Goal: Transaction & Acquisition: Purchase product/service

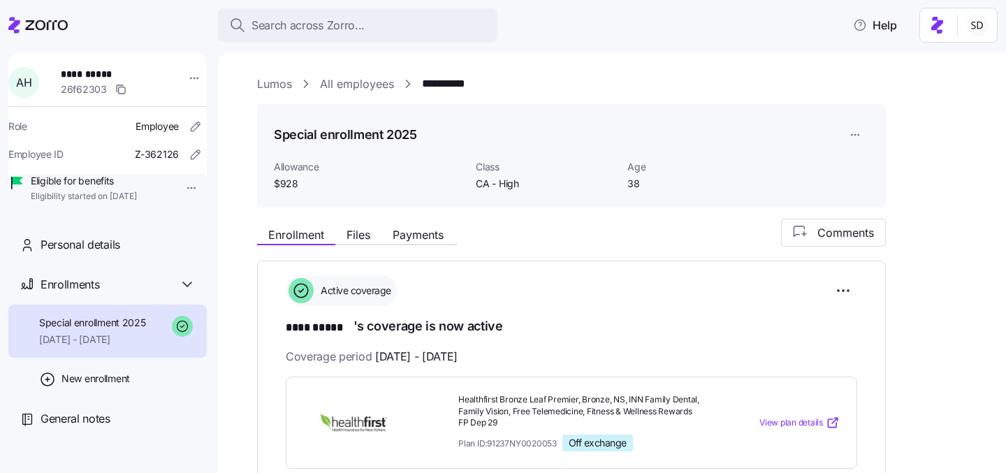
click at [10, 27] on icon at bounding box center [14, 25] width 12 height 16
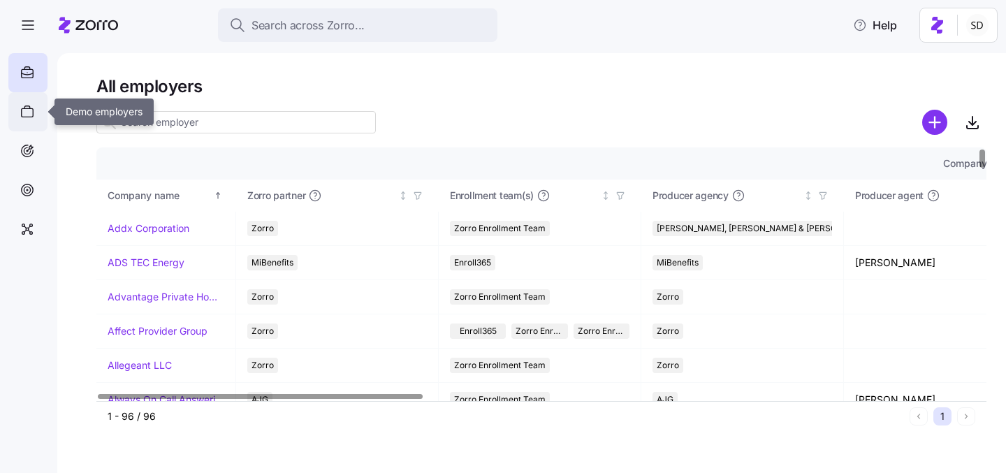
click at [10, 105] on div at bounding box center [27, 111] width 39 height 39
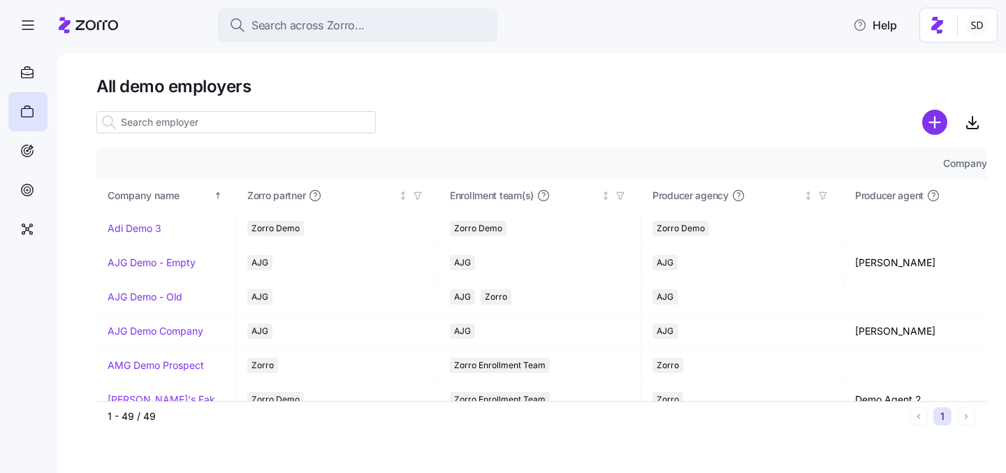
click at [178, 120] on input at bounding box center [235, 122] width 279 height 22
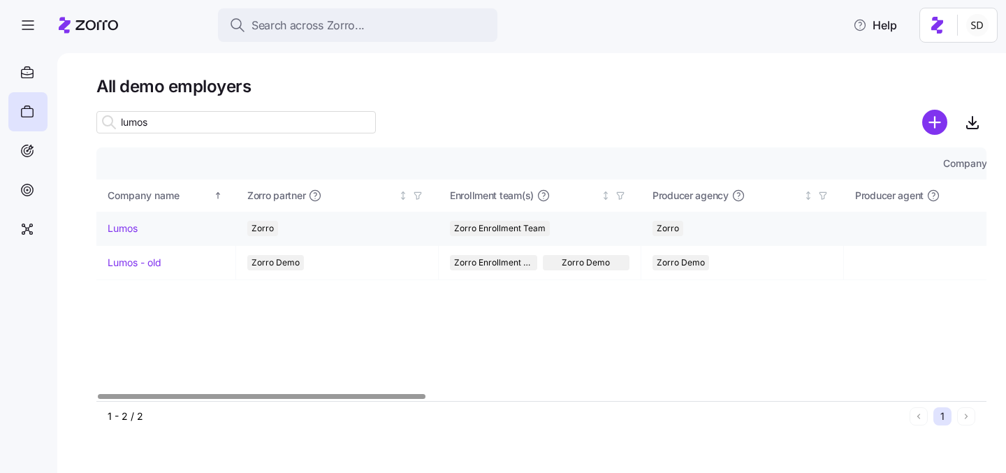
type input "lumos"
click at [116, 227] on link "Lumos" at bounding box center [123, 228] width 30 height 14
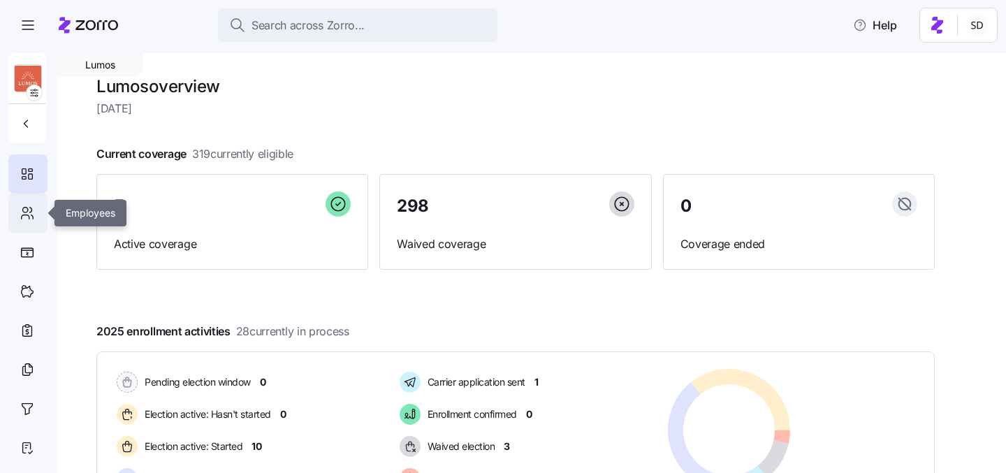
click at [27, 210] on icon at bounding box center [25, 209] width 5 height 5
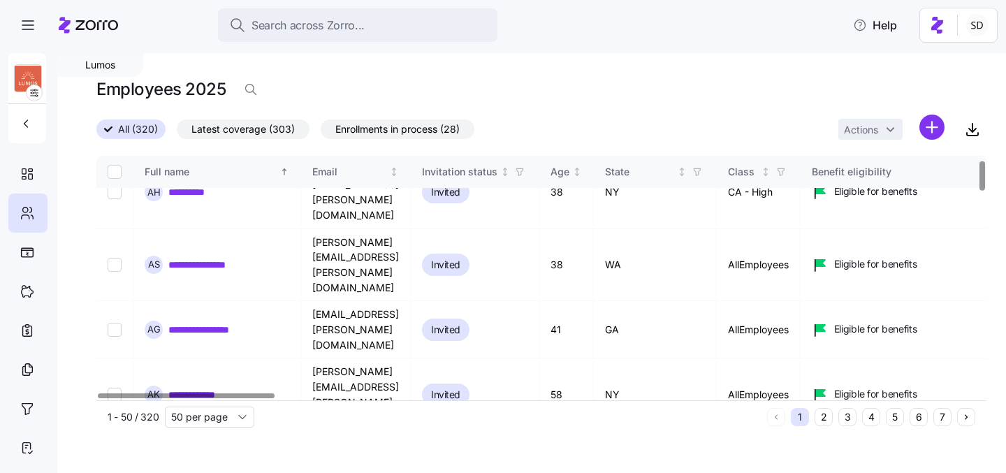
scroll to position [34, 0]
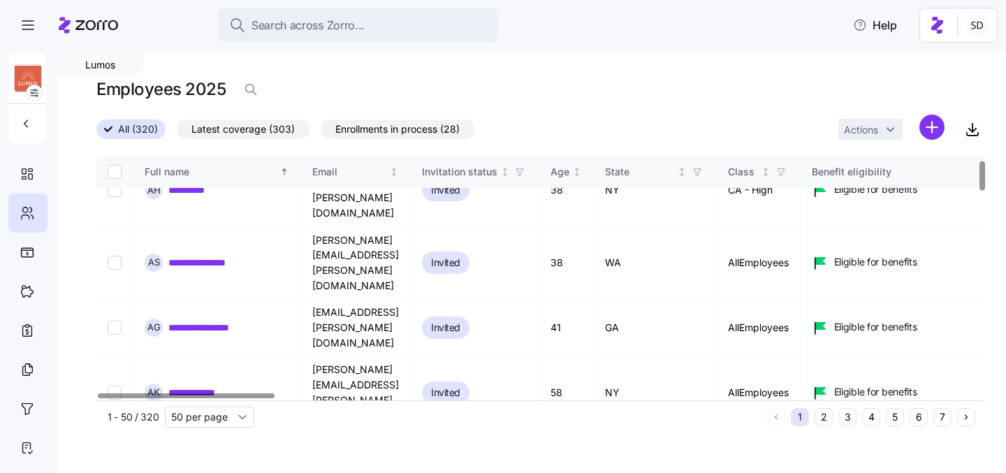
click at [918, 416] on button "6" at bounding box center [918, 417] width 18 height 18
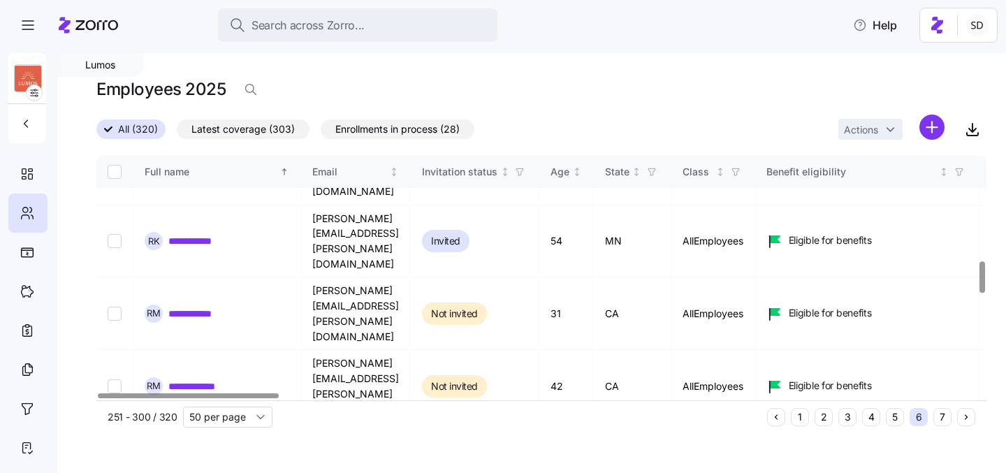
scroll to position [945, 0]
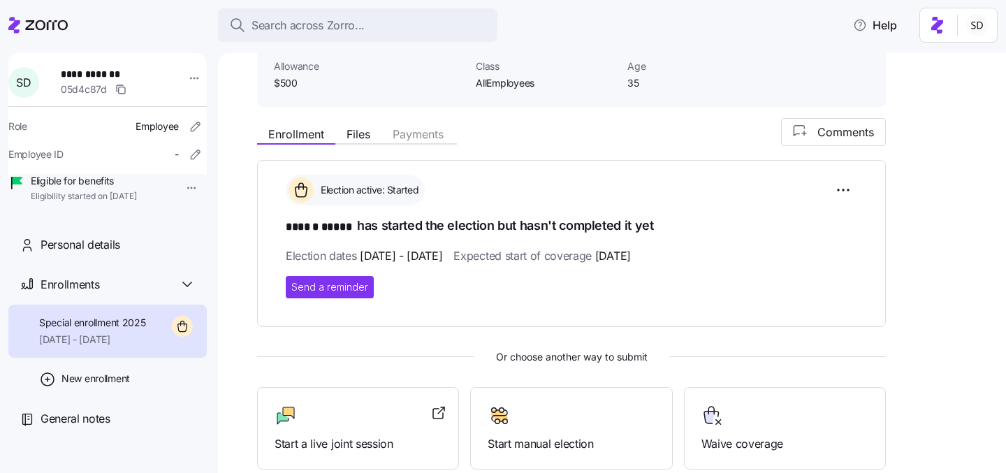
scroll to position [200, 0]
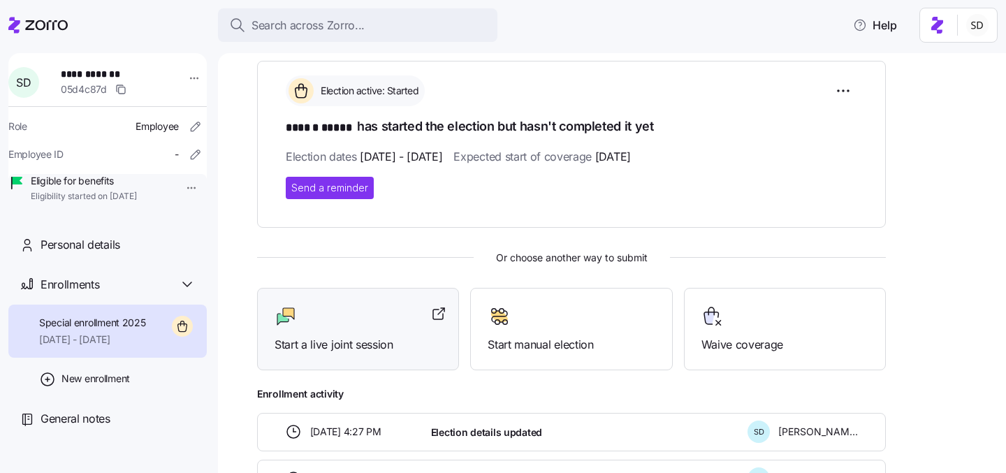
click at [360, 336] on span "Start a live joint session" at bounding box center [357, 344] width 167 height 17
click at [20, 22] on icon at bounding box center [14, 25] width 12 height 16
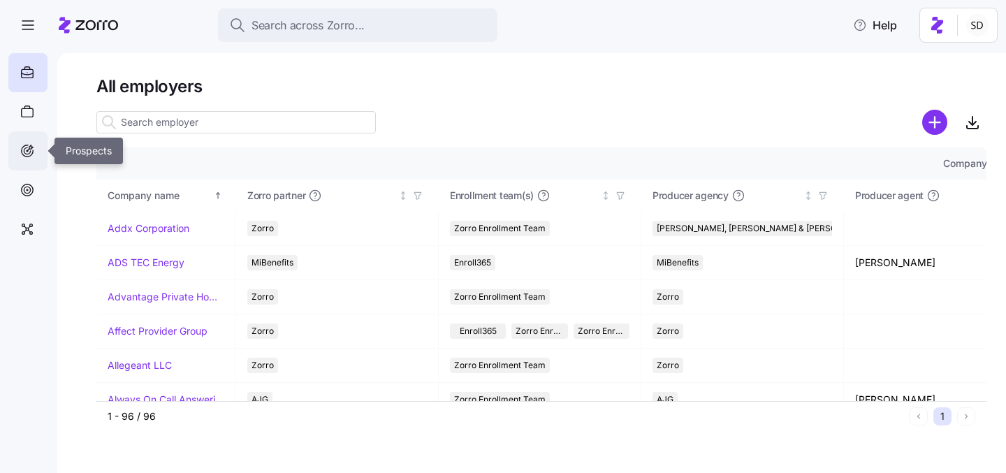
click at [27, 146] on icon at bounding box center [27, 150] width 15 height 17
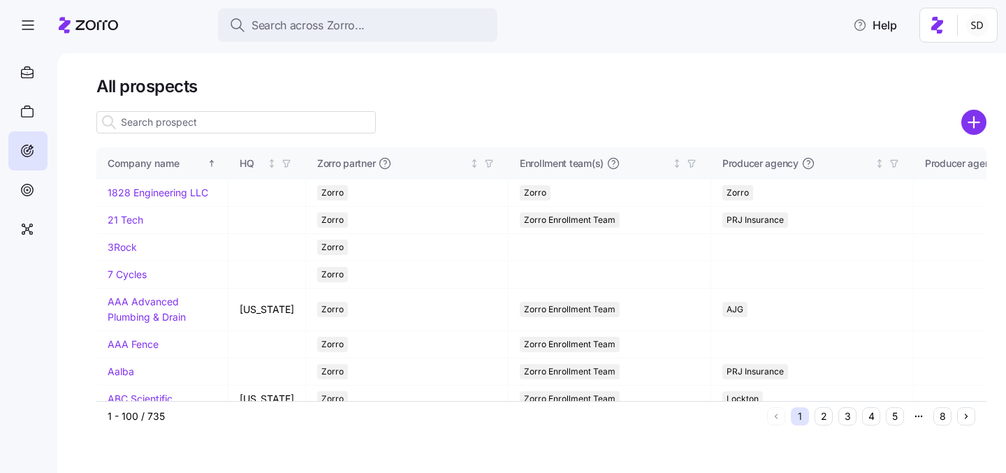
click at [196, 120] on input at bounding box center [235, 122] width 279 height 22
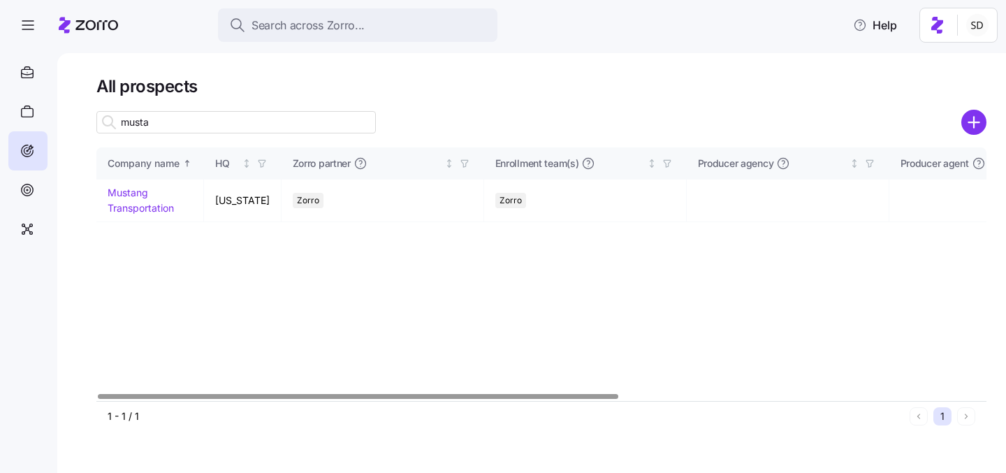
type input "musta"
click at [123, 195] on link "Mustang Transportation" at bounding box center [141, 199] width 66 height 27
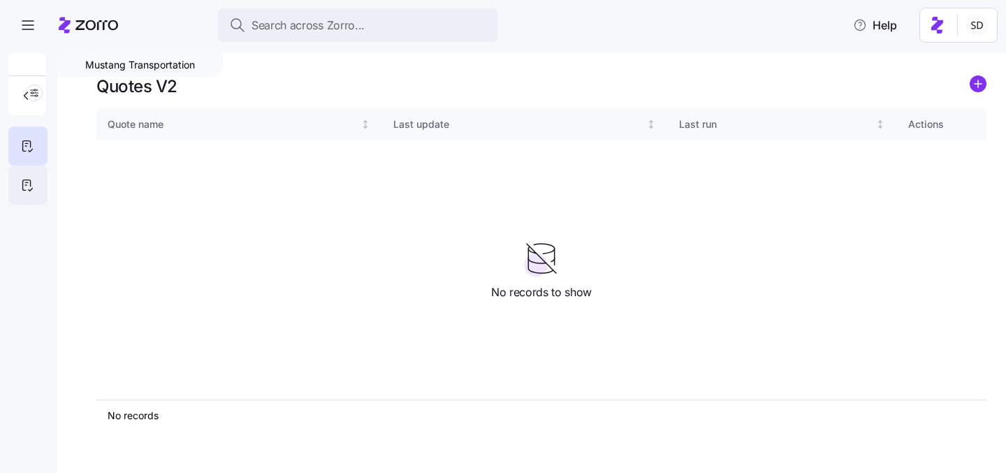
click at [17, 181] on div at bounding box center [27, 185] width 39 height 39
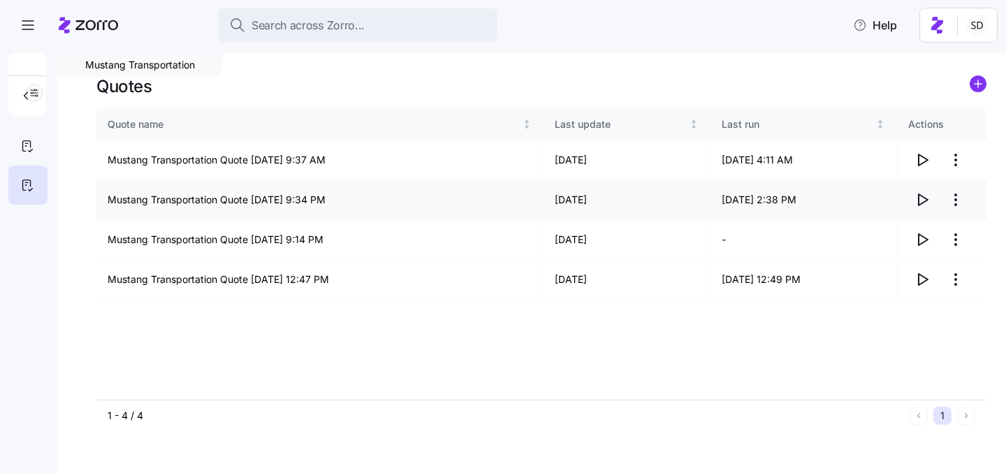
click at [922, 200] on icon "button" at bounding box center [921, 199] width 17 height 17
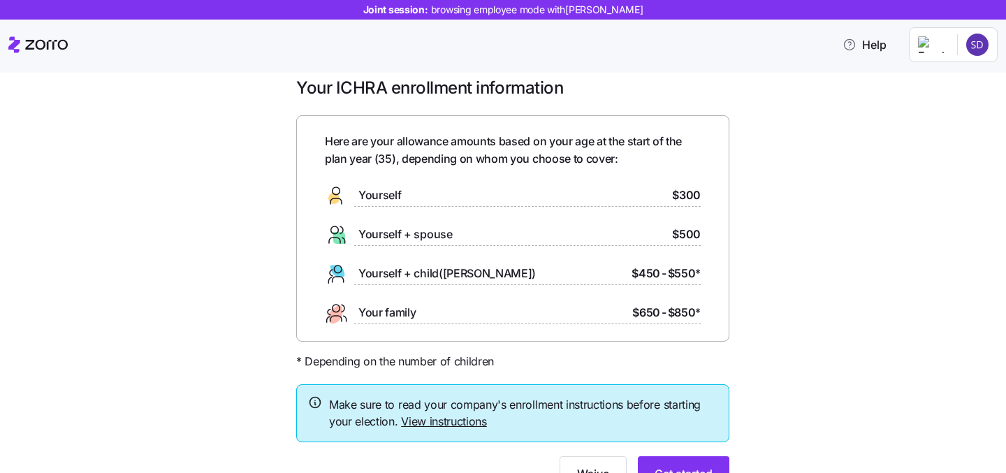
scroll to position [34, 0]
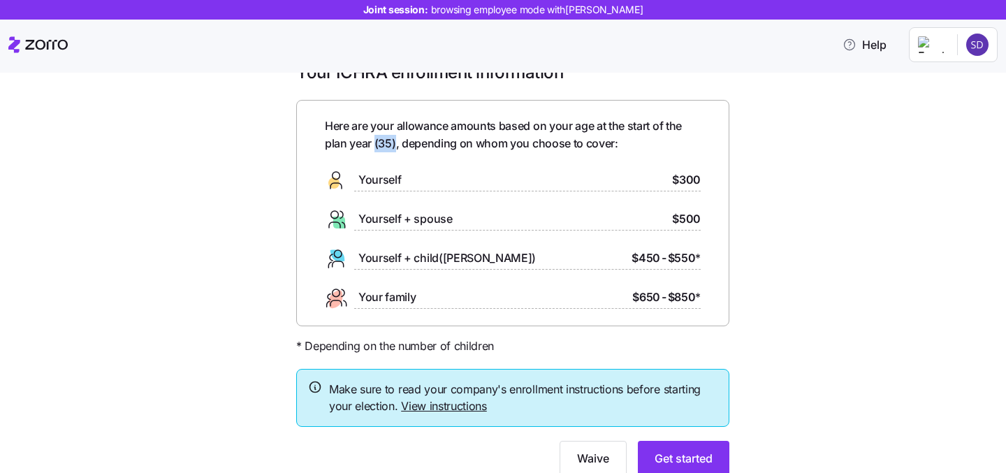
drag, startPoint x: 376, startPoint y: 143, endPoint x: 392, endPoint y: 143, distance: 16.8
click at [395, 143] on span "Here are your allowance amounts based on your age at the start of the plan year…" at bounding box center [513, 134] width 376 height 35
click at [392, 143] on span "Here are your allowance amounts based on your age at the start of the plan year…" at bounding box center [513, 134] width 376 height 35
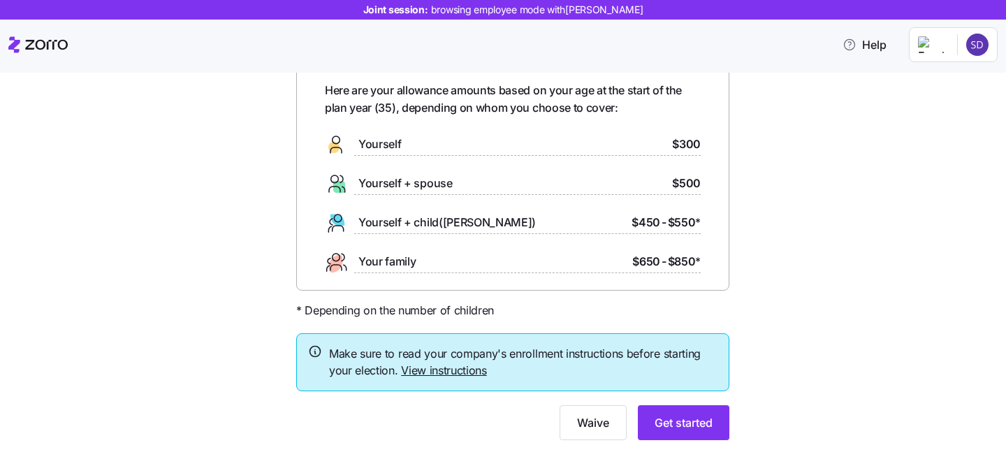
scroll to position [70, 0]
drag, startPoint x: 634, startPoint y: 223, endPoint x: 702, endPoint y: 222, distance: 67.7
click at [702, 222] on div "Here are your allowance amounts based on your age at the start of the plan year…" at bounding box center [512, 177] width 433 height 226
drag, startPoint x: 635, startPoint y: 262, endPoint x: 696, endPoint y: 262, distance: 60.1
click at [696, 262] on div "$650 - $850 *" at bounding box center [666, 260] width 68 height 17
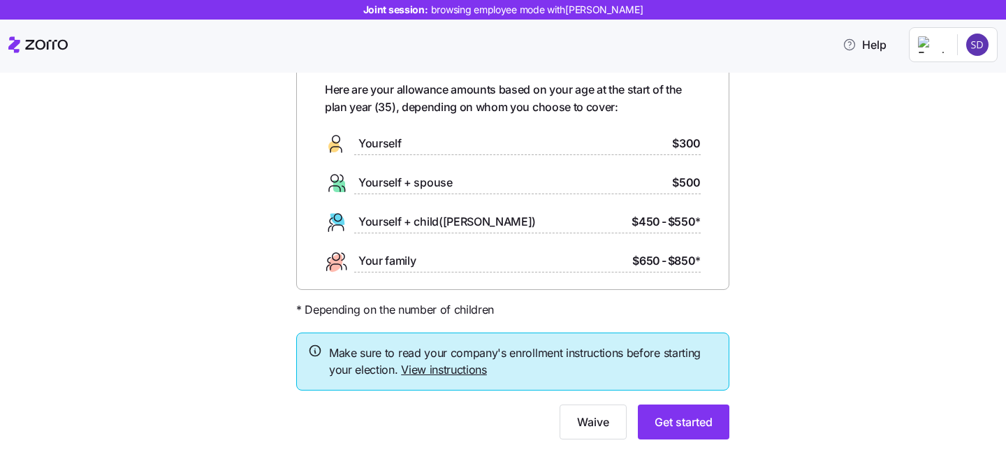
click at [716, 258] on div "Here are your allowance amounts based on your age at the start of the plan year…" at bounding box center [512, 177] width 433 height 226
click at [670, 423] on span "Get started" at bounding box center [683, 421] width 58 height 17
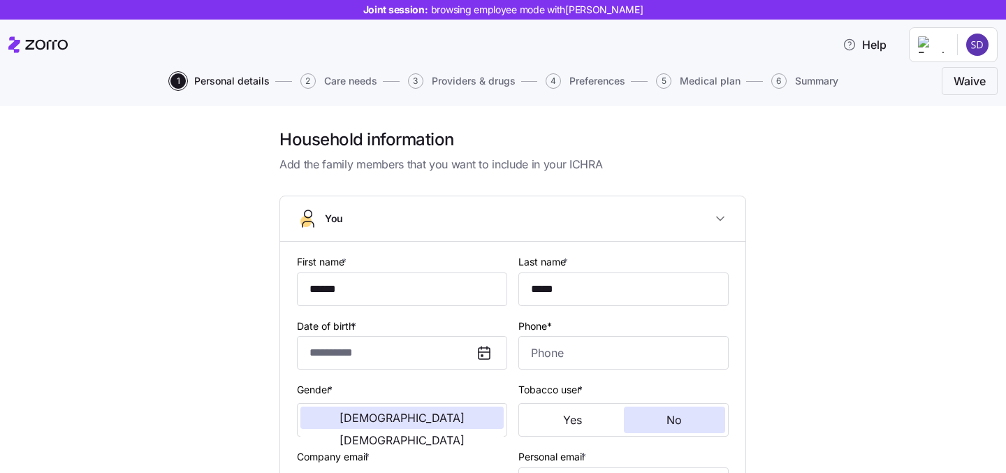
type input "**********"
type input "(718) 555-2211"
type input "US citizen"
type input "Married"
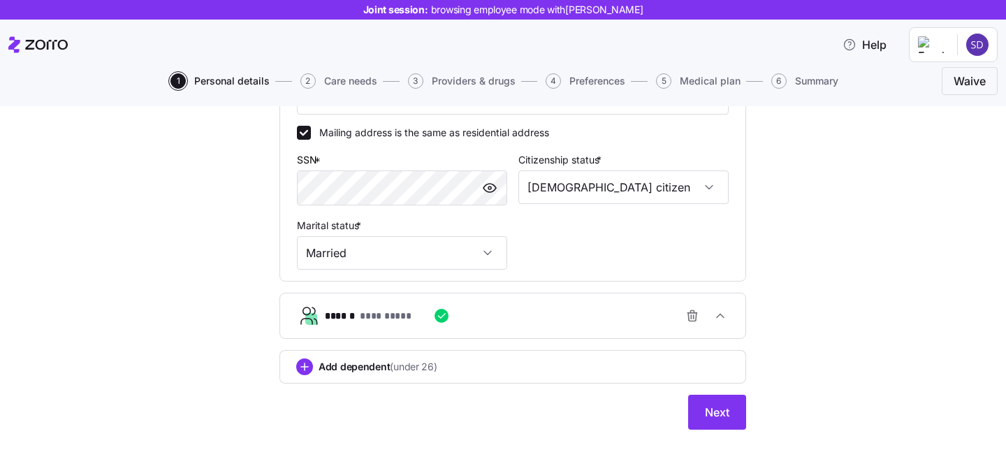
scroll to position [459, 0]
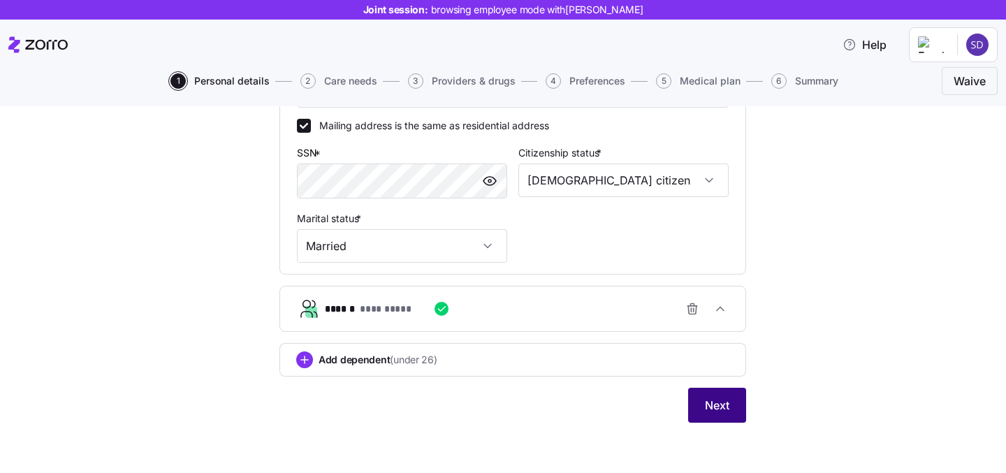
click at [716, 406] on span "Next" at bounding box center [717, 405] width 24 height 17
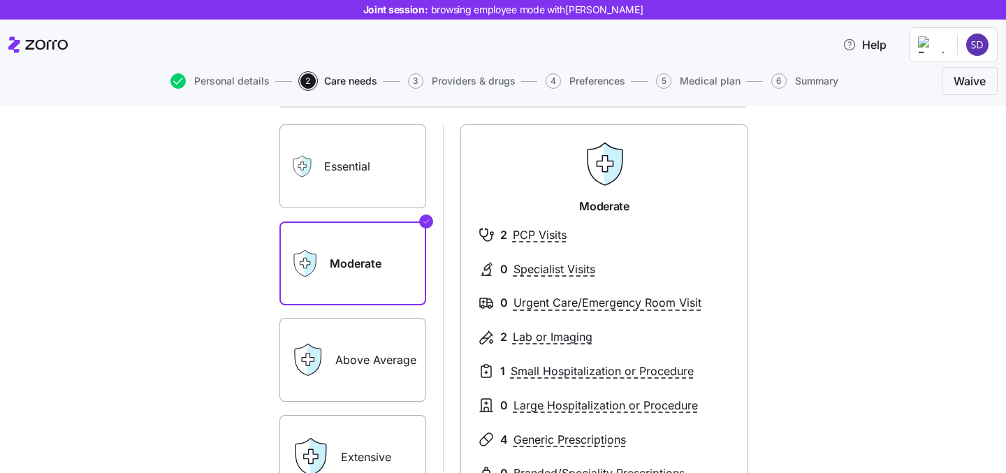
scroll to position [105, 0]
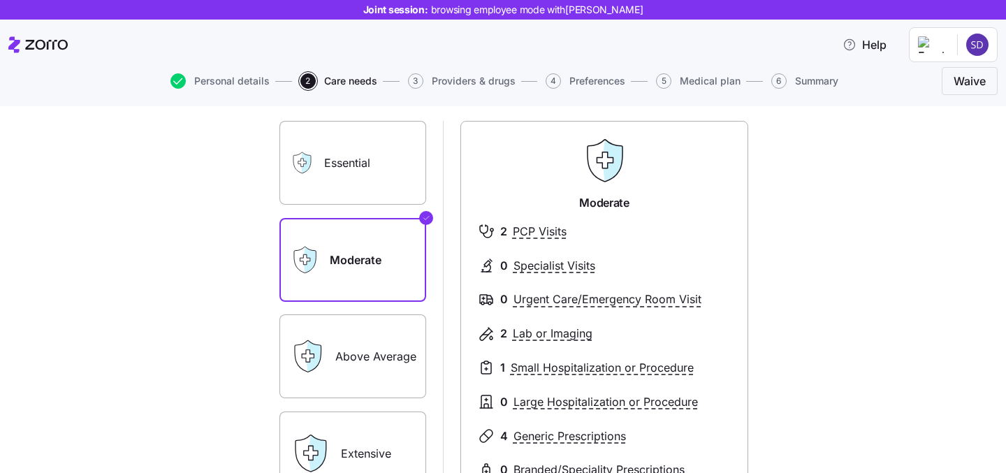
click at [331, 168] on label "Essential" at bounding box center [352, 163] width 147 height 84
click at [0, 0] on input "Essential" at bounding box center [0, 0] width 0 height 0
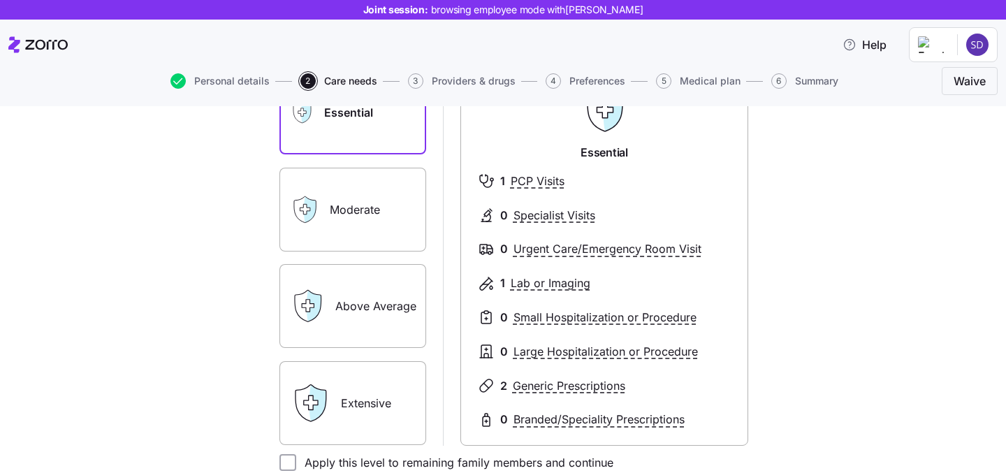
scroll to position [158, 0]
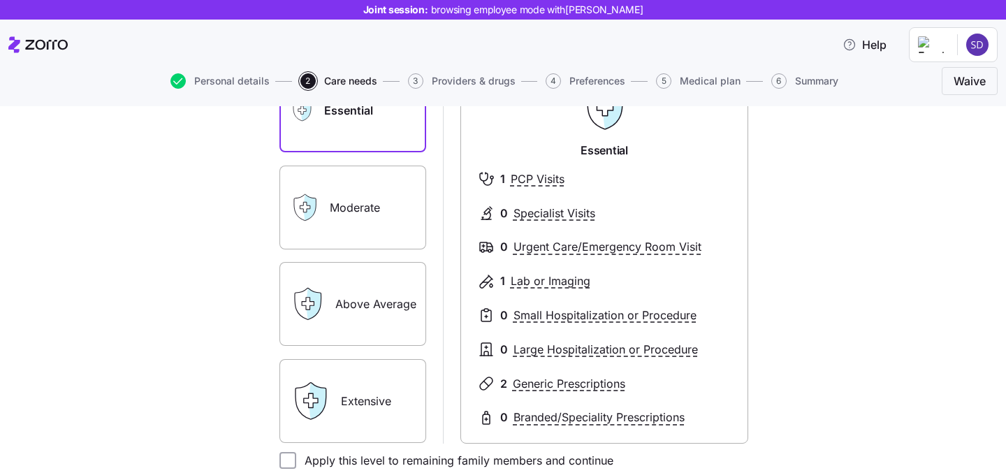
click at [365, 391] on label "Extensive" at bounding box center [352, 401] width 147 height 84
click at [0, 0] on input "Extensive" at bounding box center [0, 0] width 0 height 0
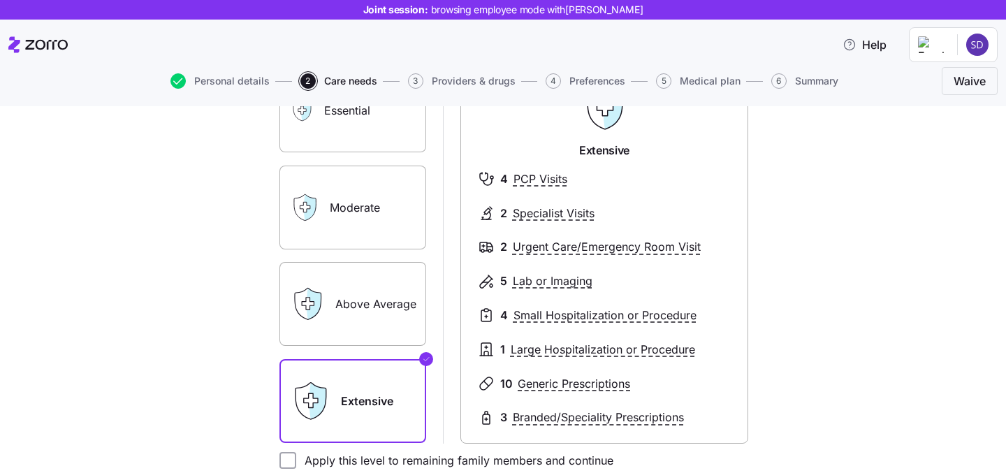
click at [367, 205] on label "Moderate" at bounding box center [352, 208] width 147 height 84
click at [0, 0] on input "Moderate" at bounding box center [0, 0] width 0 height 0
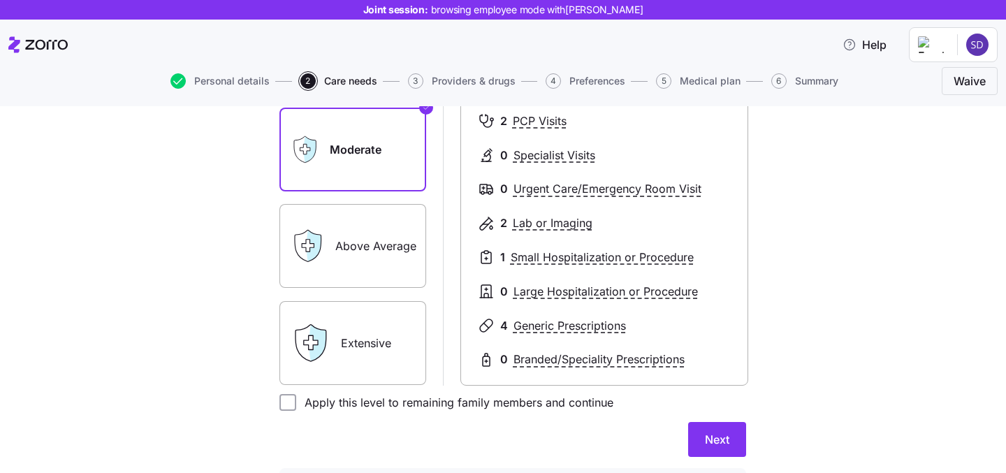
scroll to position [258, 0]
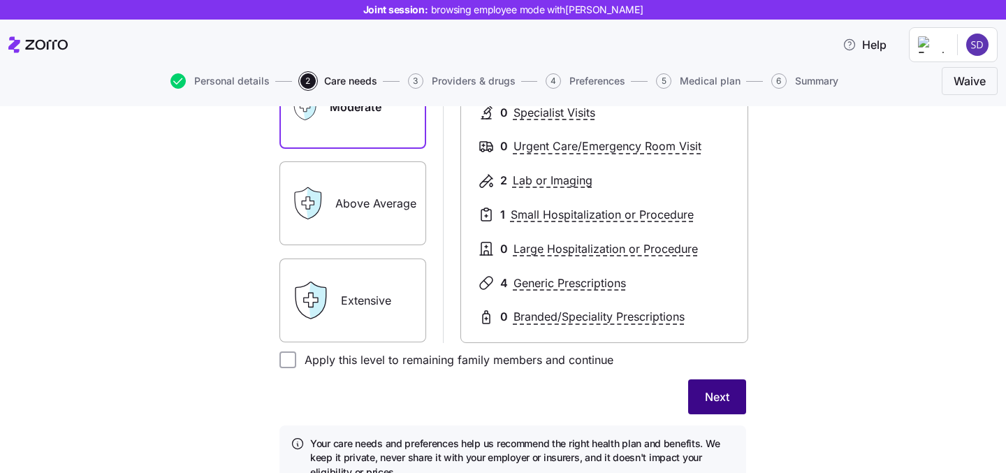
click at [728, 397] on span "Next" at bounding box center [717, 396] width 24 height 17
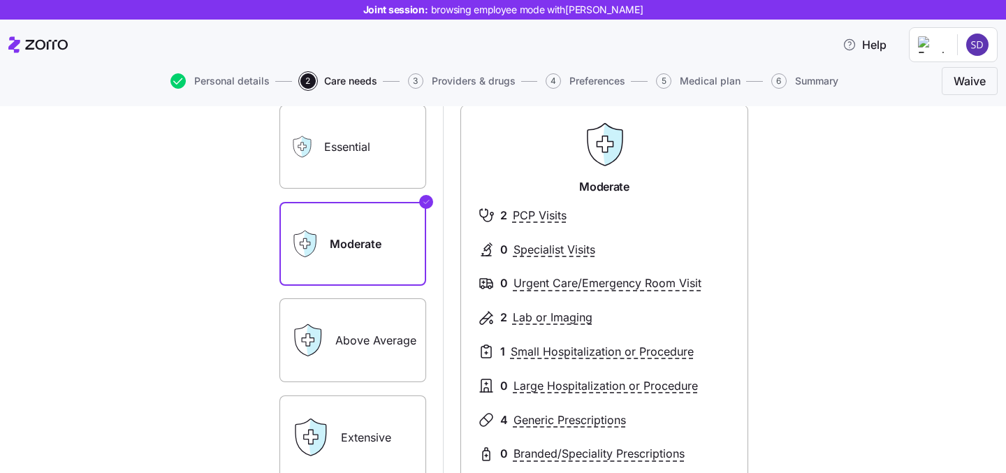
scroll to position [253, 0]
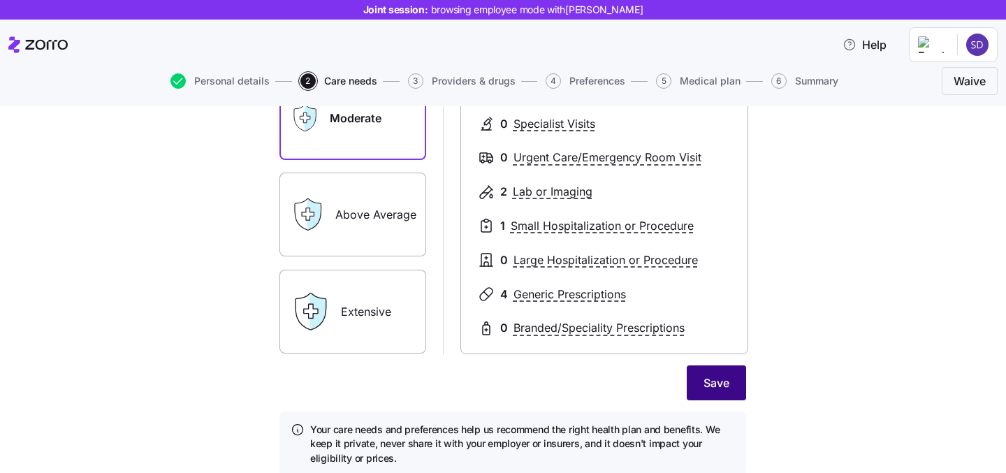
click at [716, 387] on span "Save" at bounding box center [716, 382] width 26 height 17
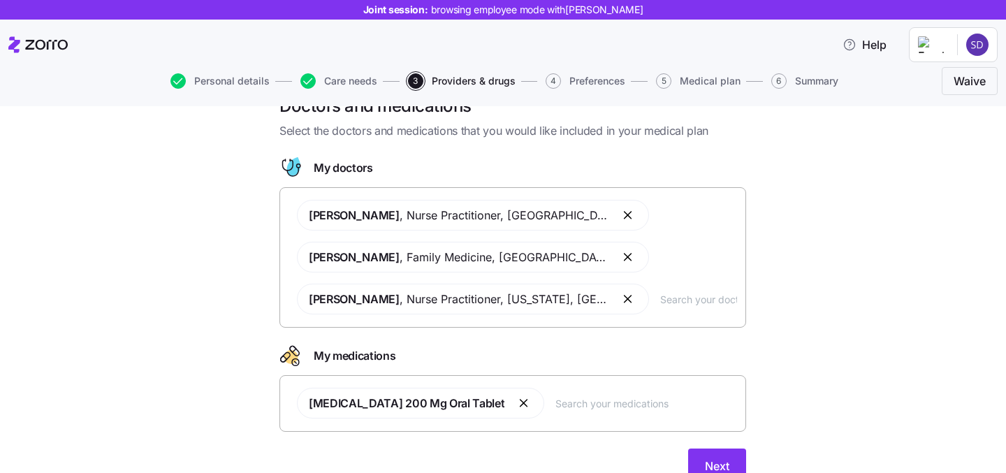
scroll to position [33, 0]
click at [660, 300] on input "text" at bounding box center [698, 299] width 77 height 15
click at [660, 305] on input "text" at bounding box center [698, 299] width 77 height 15
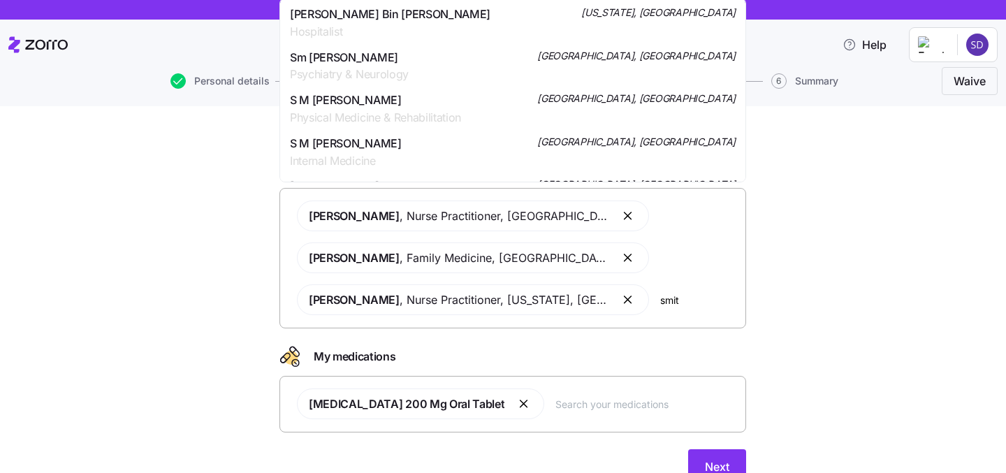
type input "smith"
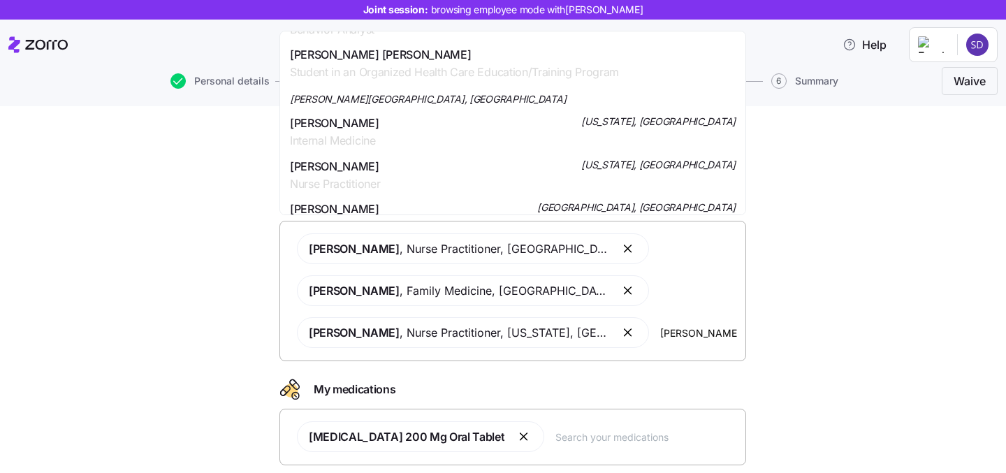
scroll to position [594, 0]
click at [677, 334] on input "smith" at bounding box center [698, 332] width 77 height 15
click at [851, 352] on div "Doctors and medications Select the doctors and medications that you would like …" at bounding box center [512, 330] width 947 height 405
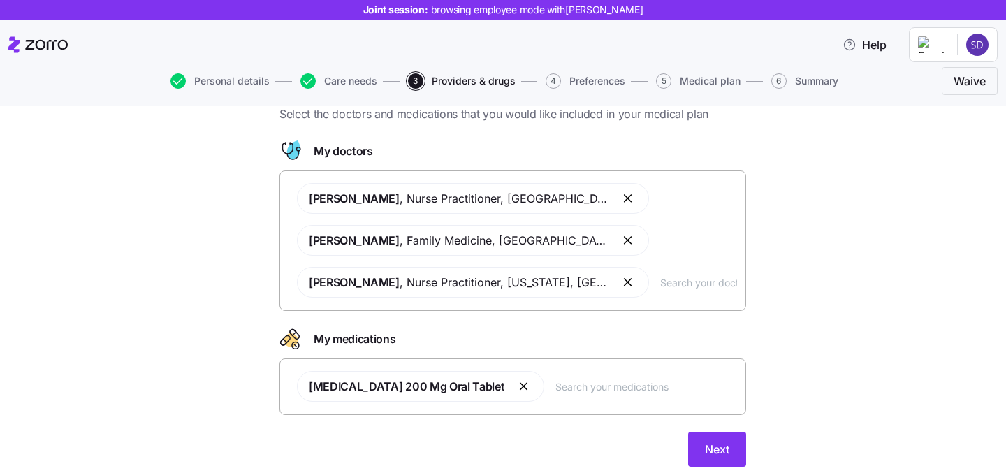
scroll to position [94, 0]
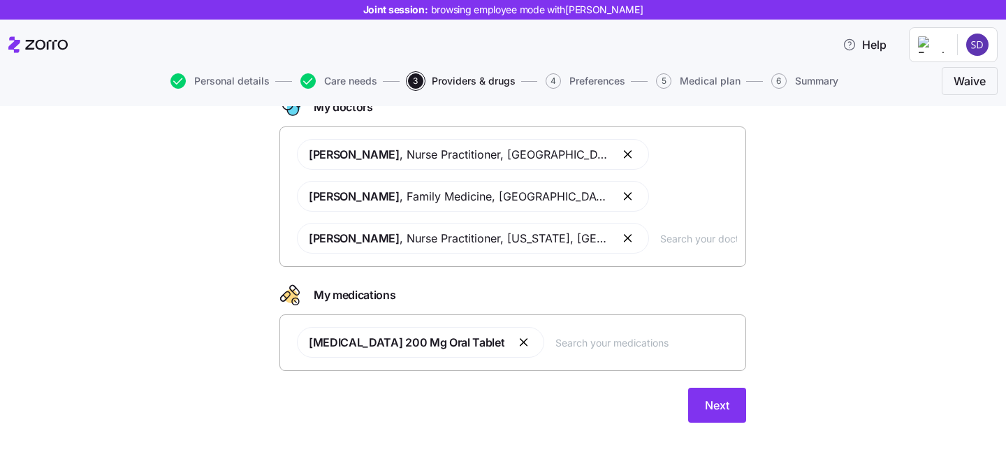
click at [510, 351] on div "Advil 200 Mg Oral Tablet" at bounding box center [512, 341] width 448 height 47
click at [485, 344] on div "Advil 200 Mg Oral Tablet" at bounding box center [512, 341] width 448 height 47
type input "cough"
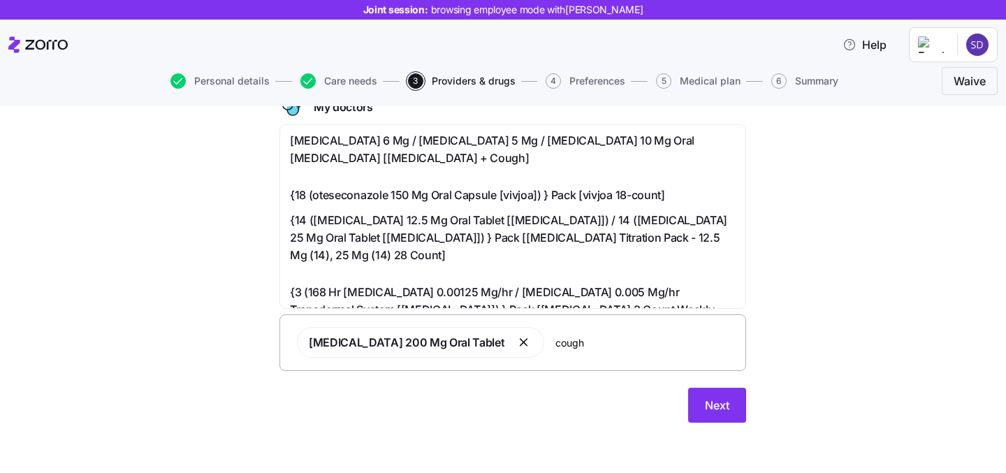
click at [494, 147] on span "Benzocaine 6 Mg / Dextromethorphan Hydrobromide 5 Mg / Menthol 10 Mg Oral Lozen…" at bounding box center [513, 149] width 446 height 35
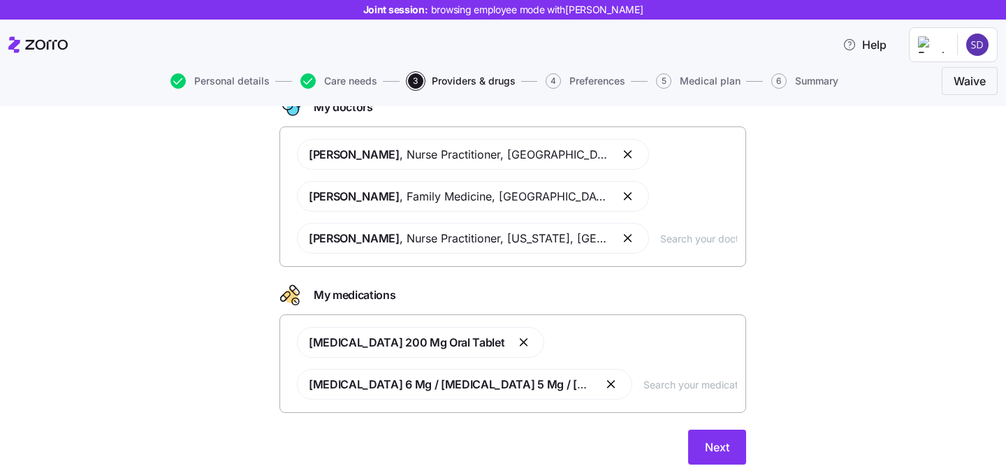
click at [515, 346] on button "button" at bounding box center [523, 342] width 17 height 17
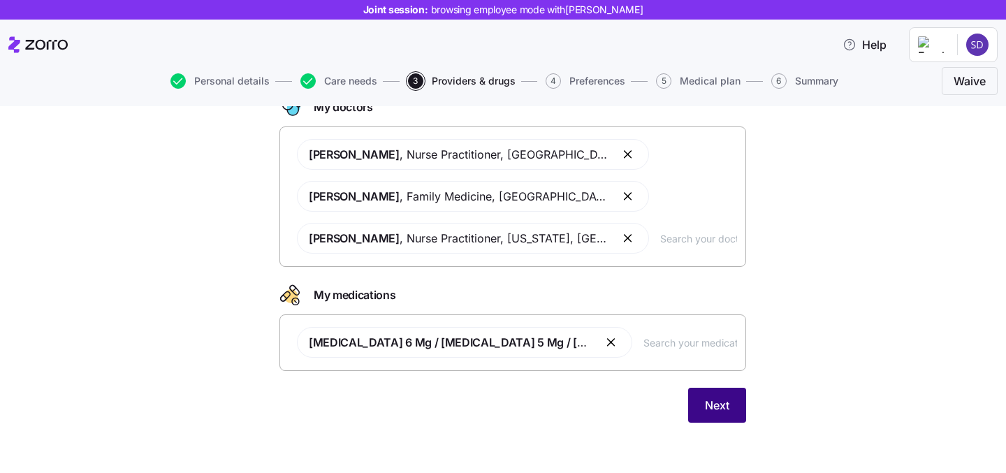
click at [712, 408] on span "Next" at bounding box center [717, 405] width 24 height 17
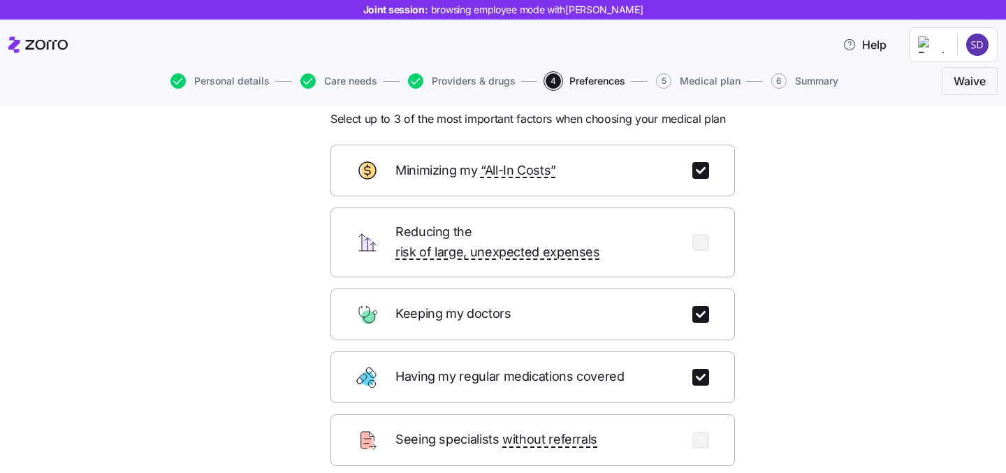
scroll to position [46, 0]
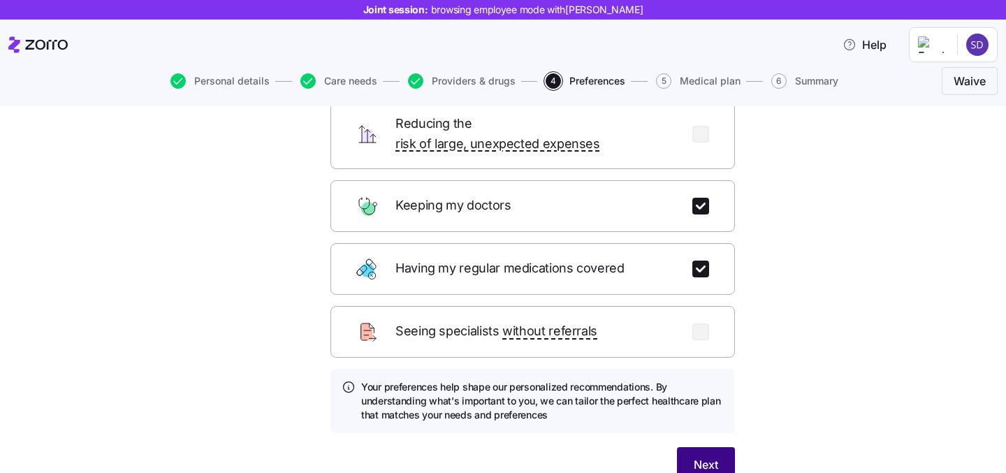
click at [716, 447] on button "Next" at bounding box center [706, 464] width 58 height 35
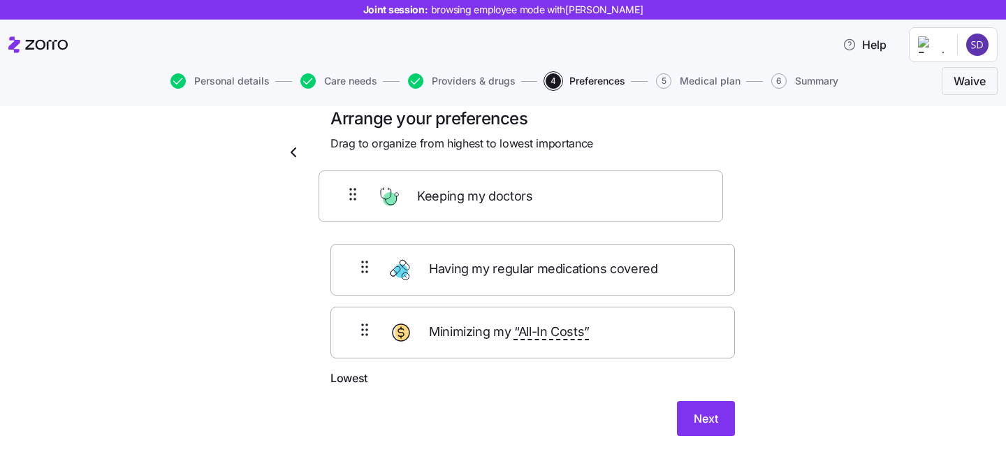
scroll to position [19, 0]
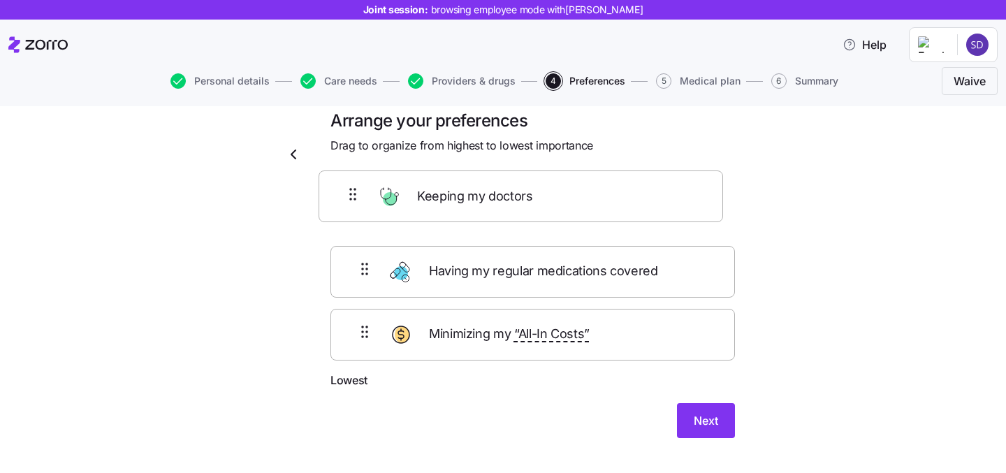
drag, startPoint x: 619, startPoint y: 283, endPoint x: 610, endPoint y: 212, distance: 71.8
click at [610, 212] on div "Having my regular medications covered Keeping my doctors Minimizing my “All-In …" at bounding box center [532, 282] width 404 height 177
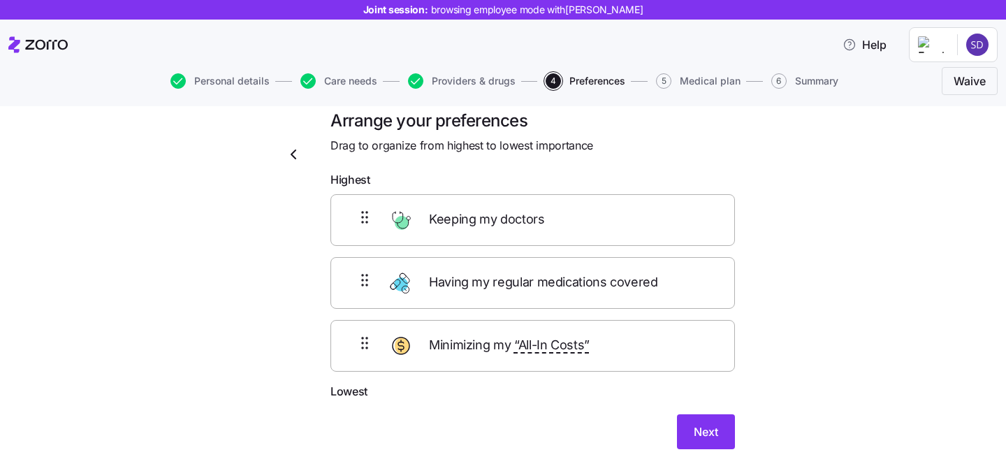
scroll to position [36, 0]
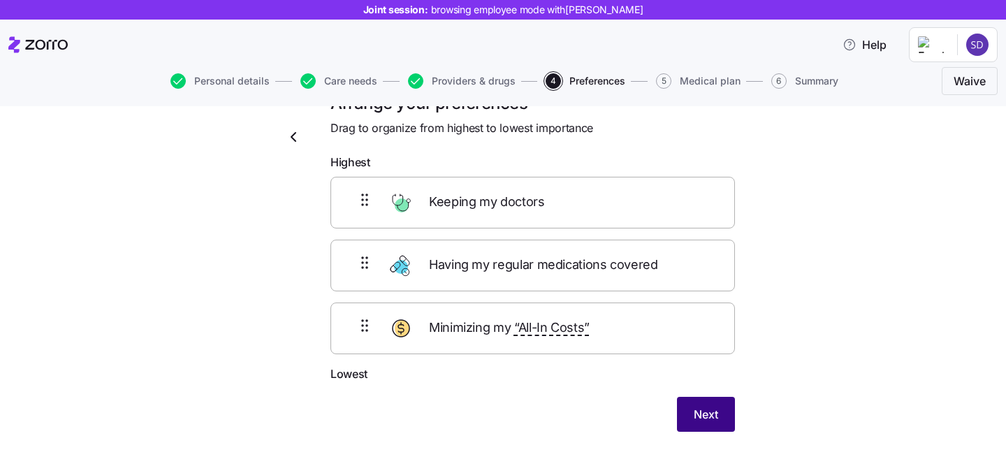
click at [699, 413] on span "Next" at bounding box center [705, 414] width 24 height 17
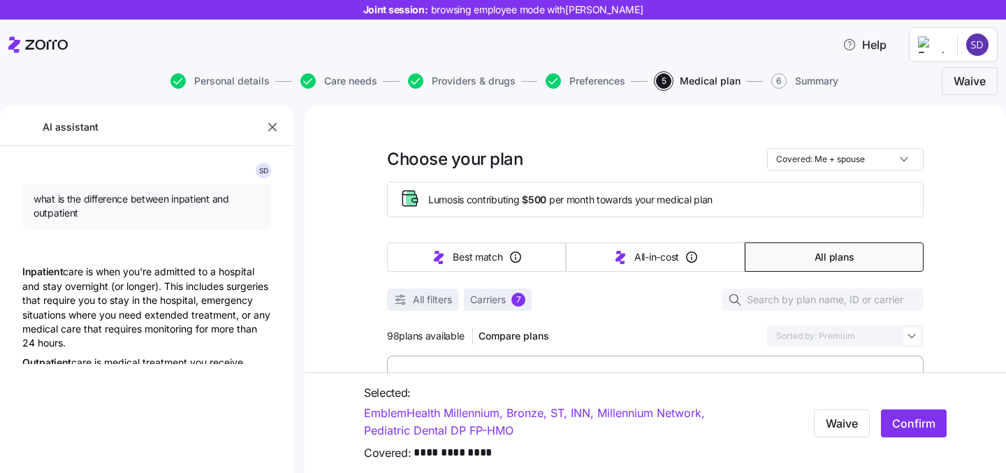
type textarea "x"
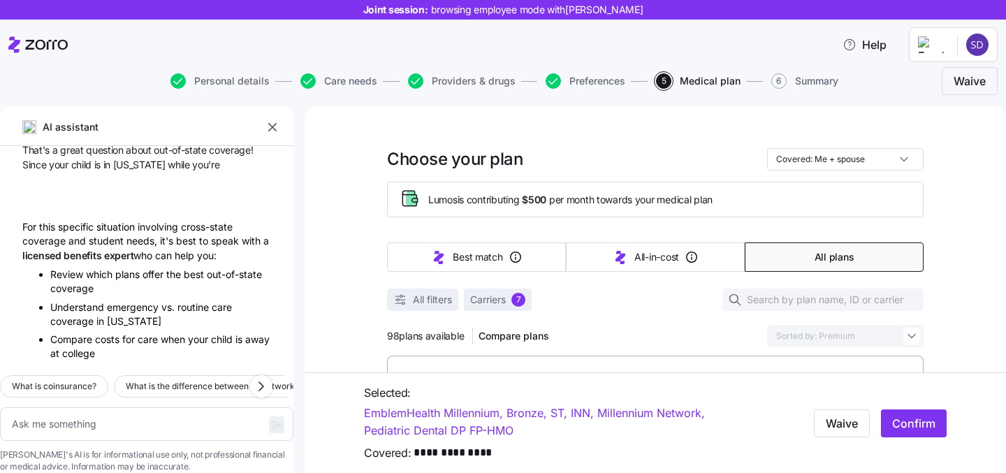
scroll to position [3569, 0]
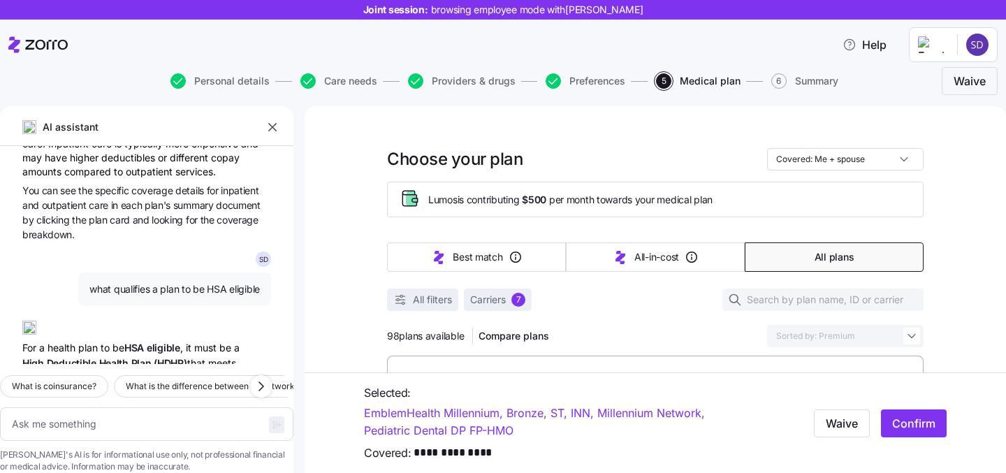
click at [275, 123] on icon "button" at bounding box center [272, 127] width 14 height 14
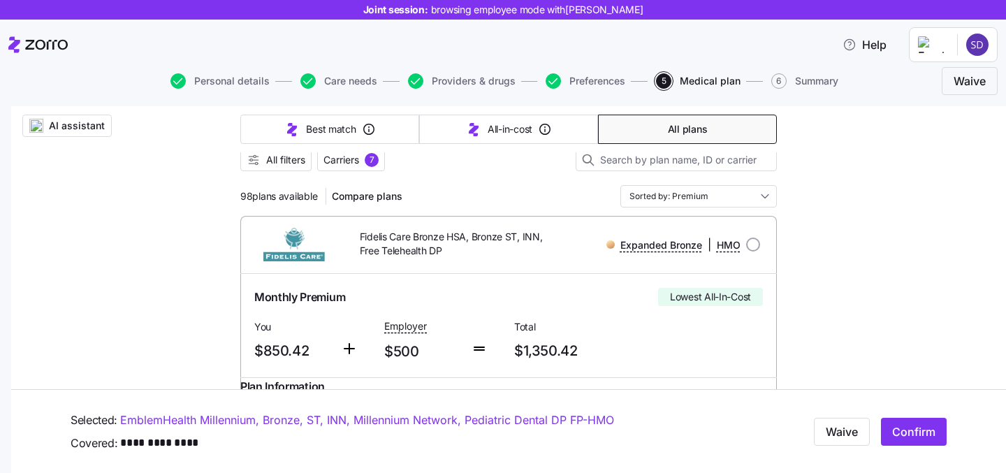
scroll to position [152, 0]
drag, startPoint x: 237, startPoint y: 198, endPoint x: 312, endPoint y: 199, distance: 74.7
click at [320, 200] on div "98 plans available Compare plans" at bounding box center [324, 195] width 168 height 22
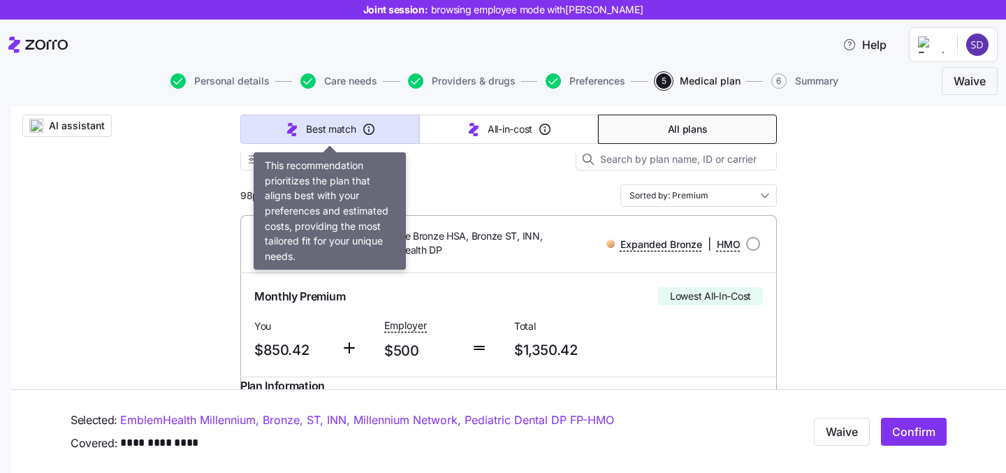
click at [318, 133] on span "Best match" at bounding box center [331, 129] width 50 height 14
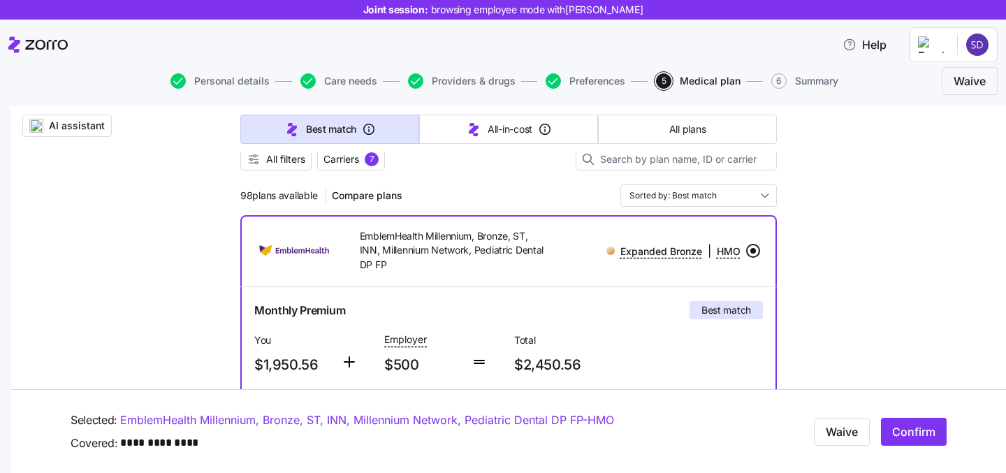
type input "Sorted by: Best match"
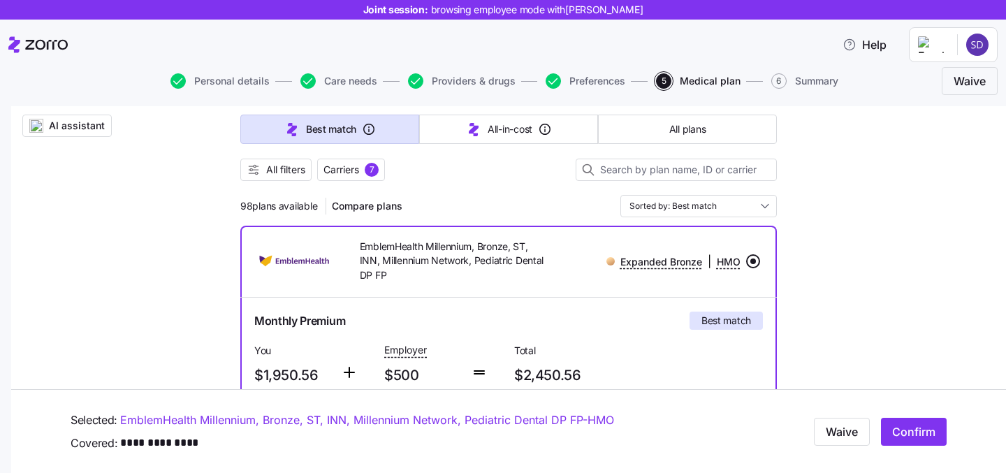
scroll to position [119, 0]
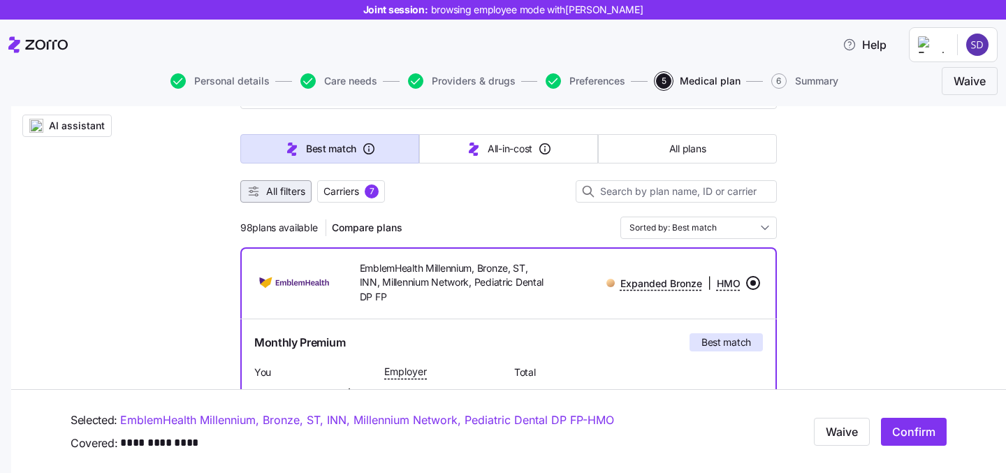
click at [283, 189] on span "All filters" at bounding box center [285, 191] width 39 height 14
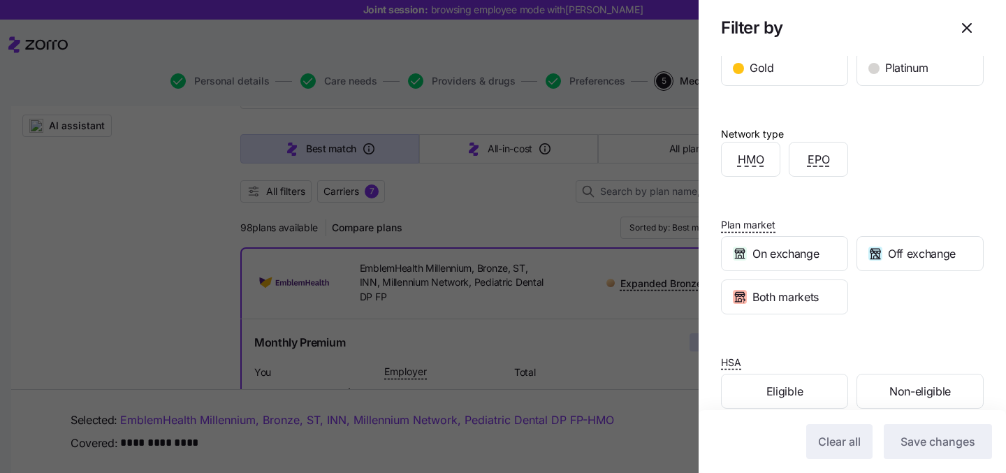
scroll to position [302, 0]
click at [969, 29] on icon "button" at bounding box center [966, 28] width 17 height 17
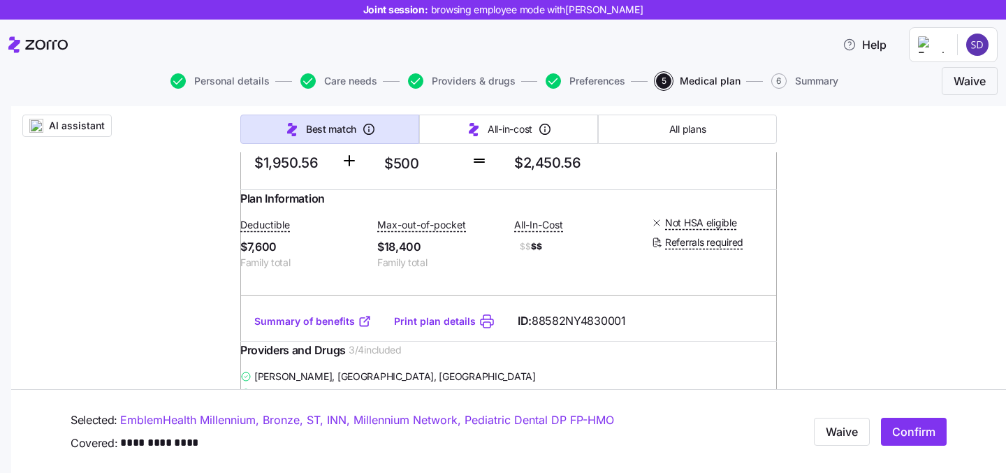
scroll to position [1191, 0]
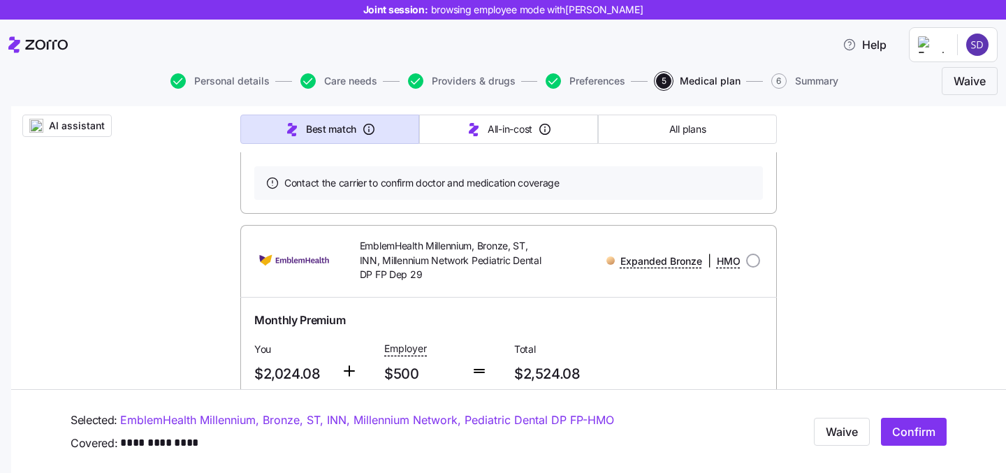
click at [754, 275] on div "Expanded Bronze | HMO" at bounding box center [658, 261] width 214 height 29
click at [753, 267] on input "radio" at bounding box center [753, 260] width 14 height 14
radio input "true"
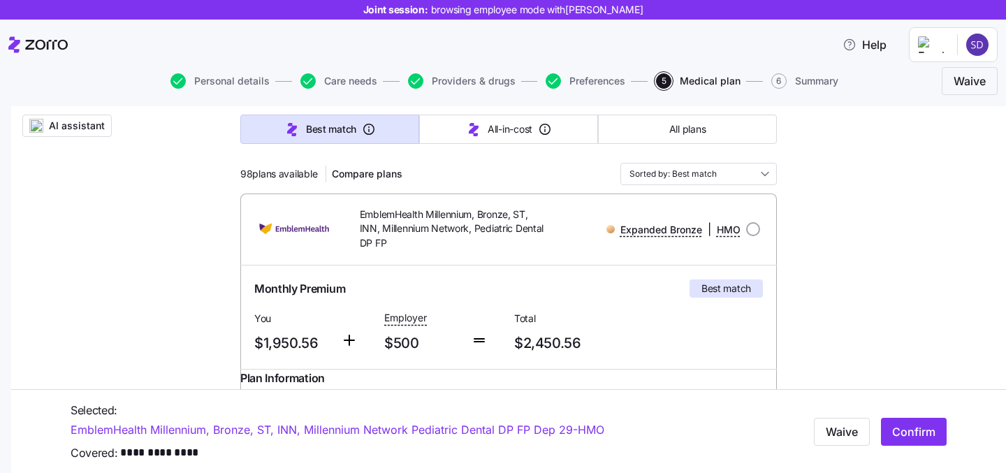
scroll to position [2, 0]
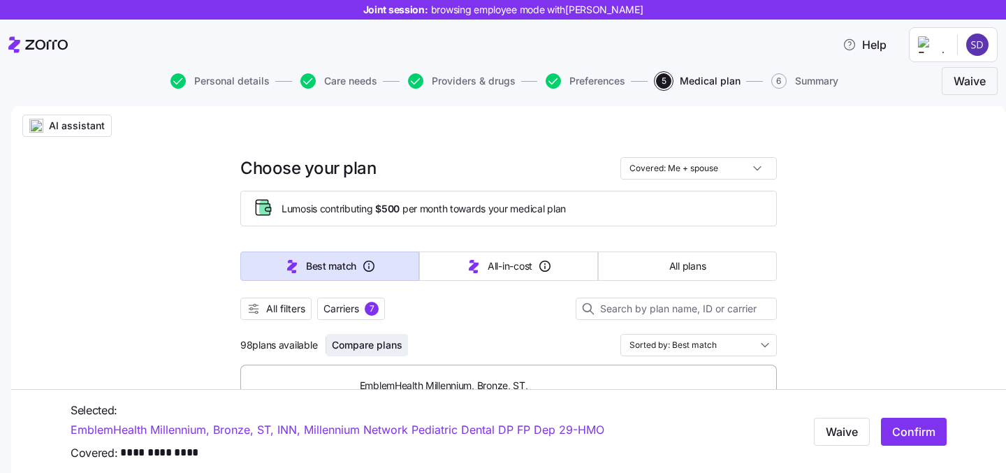
click at [369, 347] on span "Compare plans" at bounding box center [367, 345] width 71 height 14
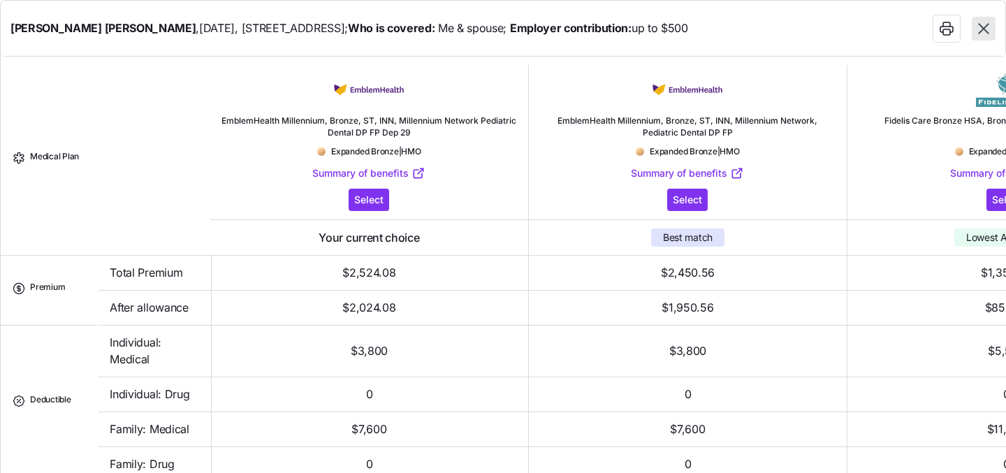
scroll to position [0, 0]
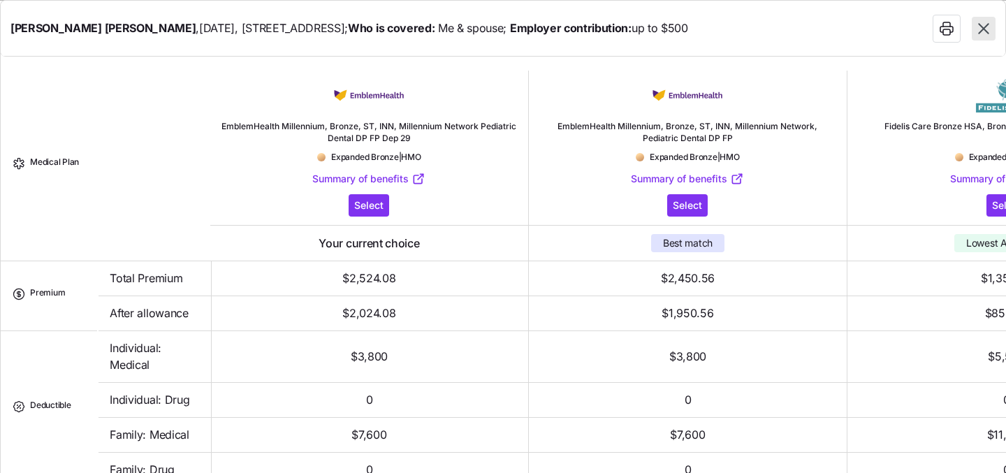
click at [980, 27] on icon "button" at bounding box center [983, 29] width 18 height 18
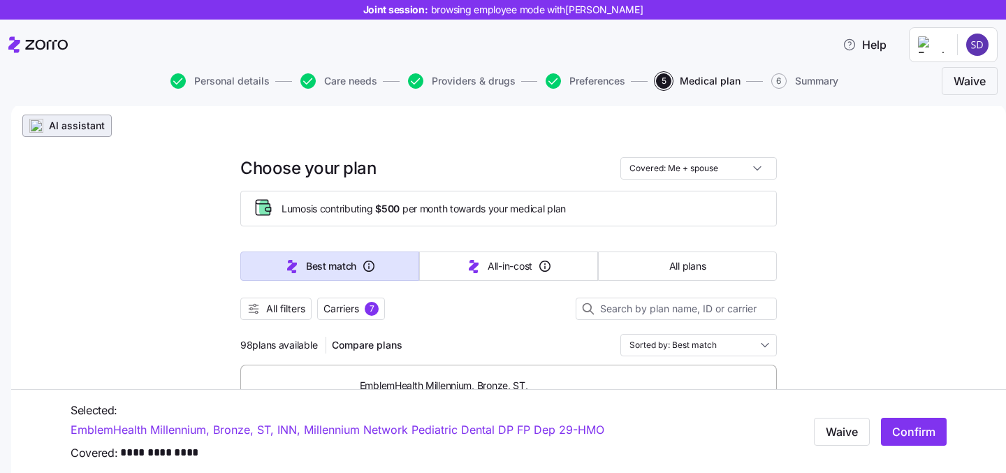
click at [50, 129] on span "AI assistant" at bounding box center [77, 126] width 56 height 14
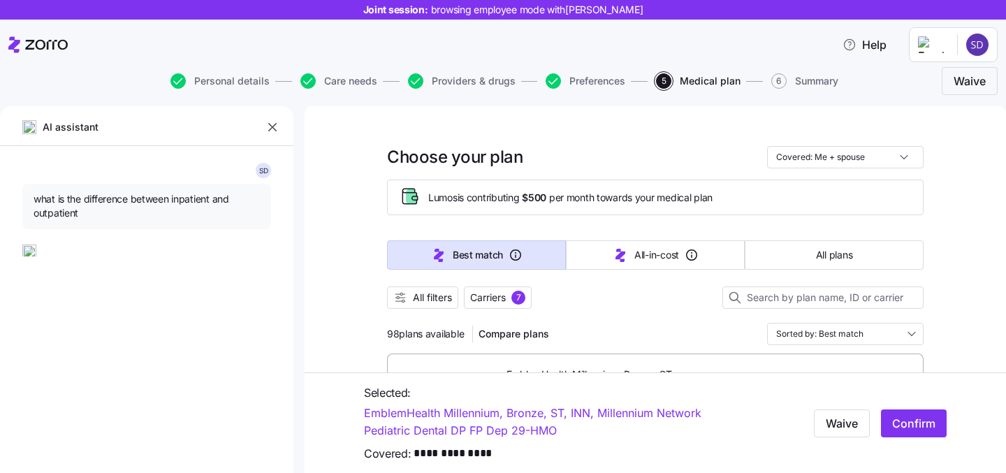
type textarea "x"
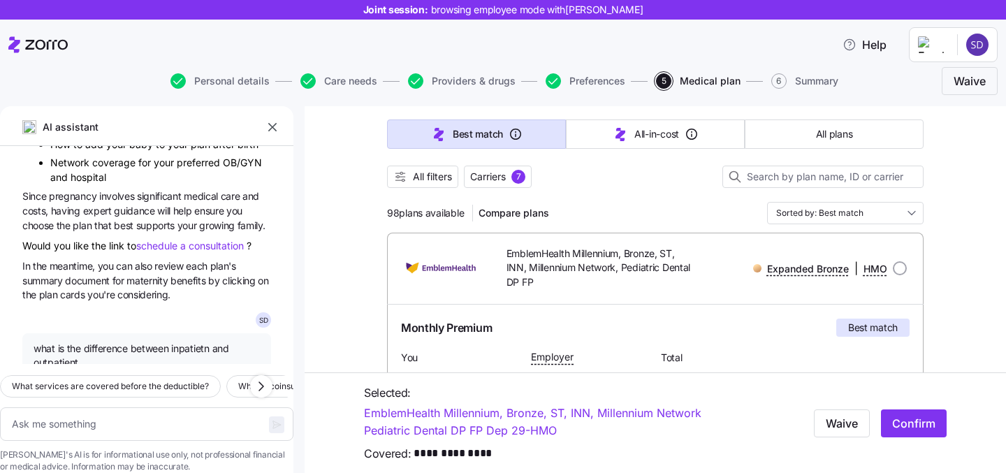
scroll to position [196, 0]
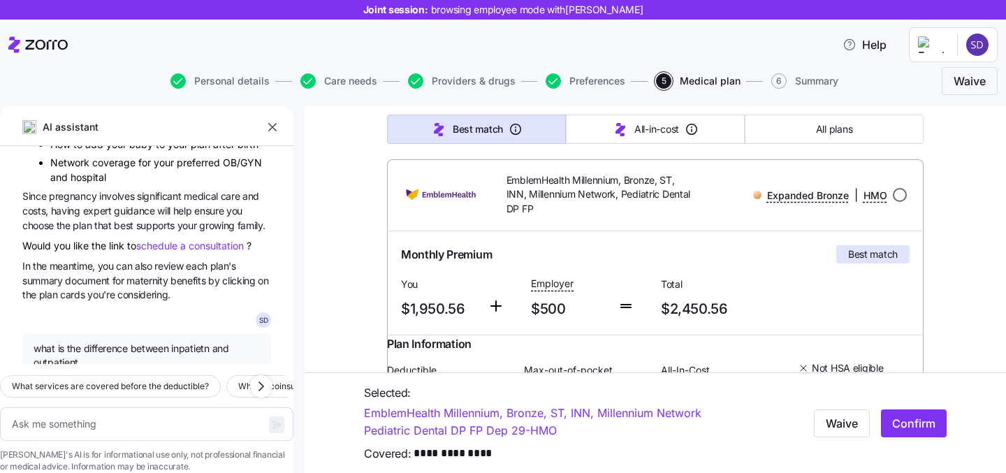
click at [899, 192] on input "radio" at bounding box center [899, 195] width 14 height 14
radio input "true"
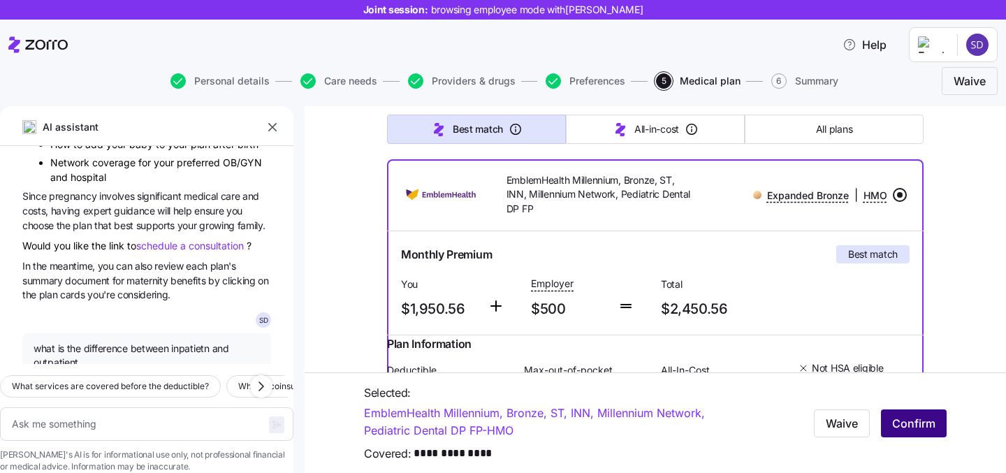
click at [909, 422] on span "Confirm" at bounding box center [913, 422] width 43 height 17
type textarea "x"
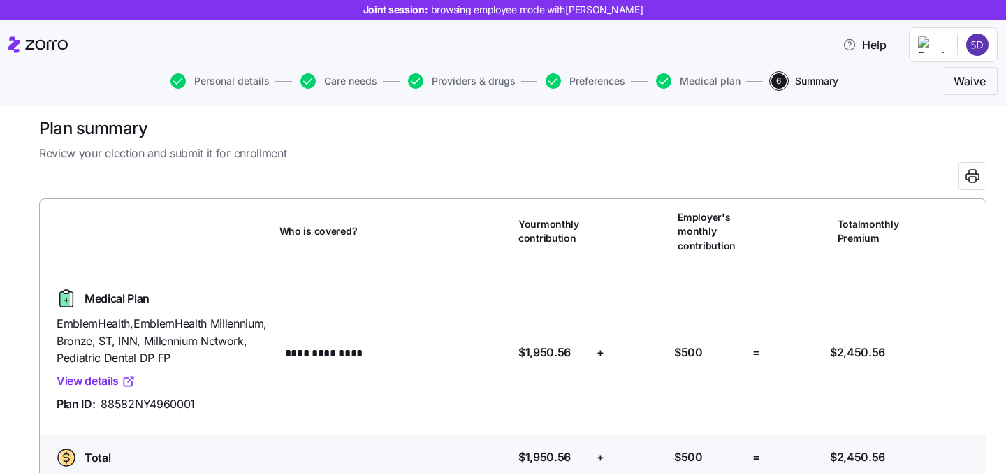
scroll to position [15, 0]
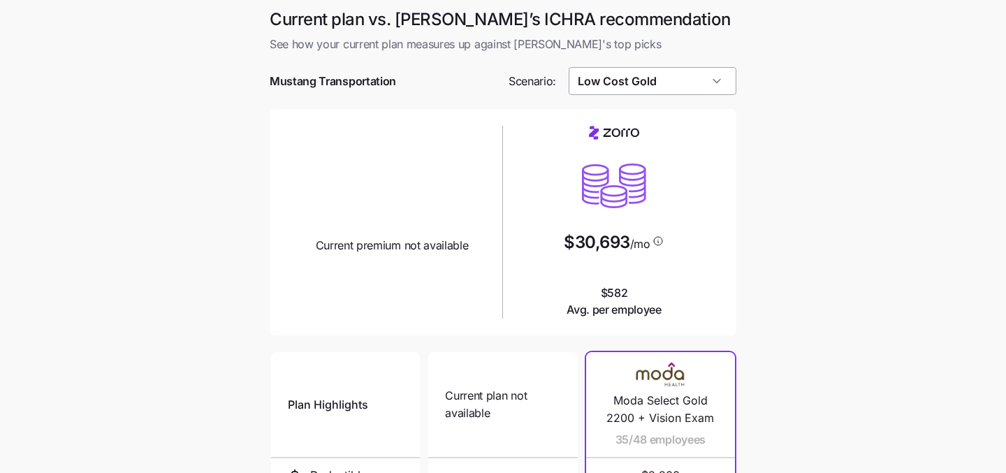
click at [679, 89] on input "Low Cost Gold" at bounding box center [652, 81] width 168 height 28
click at [809, 110] on main "Current plan vs. [PERSON_NAME]’s ICHRA recommendation See how your current plan…" at bounding box center [503, 380] width 1006 height 761
click at [714, 83] on input "Low Cost Gold" at bounding box center [652, 81] width 168 height 28
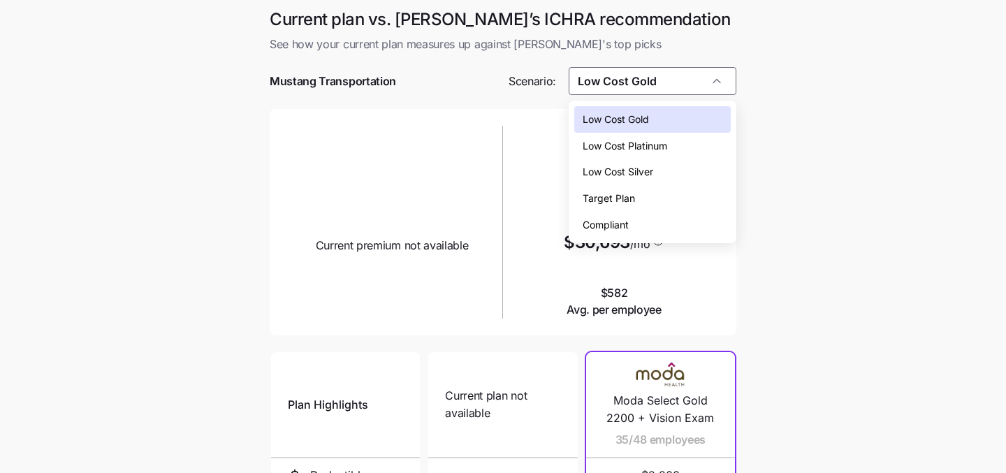
click at [708, 172] on div "Low Cost Silver" at bounding box center [652, 172] width 157 height 27
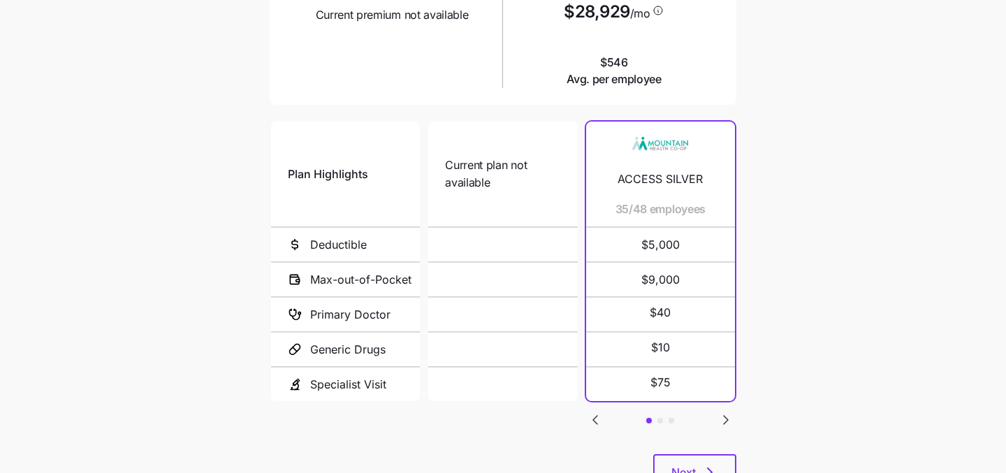
scroll to position [231, 0]
click at [726, 416] on icon "Go to next slide" at bounding box center [725, 419] width 4 height 8
click at [722, 411] on icon "Go to next slide" at bounding box center [725, 419] width 17 height 17
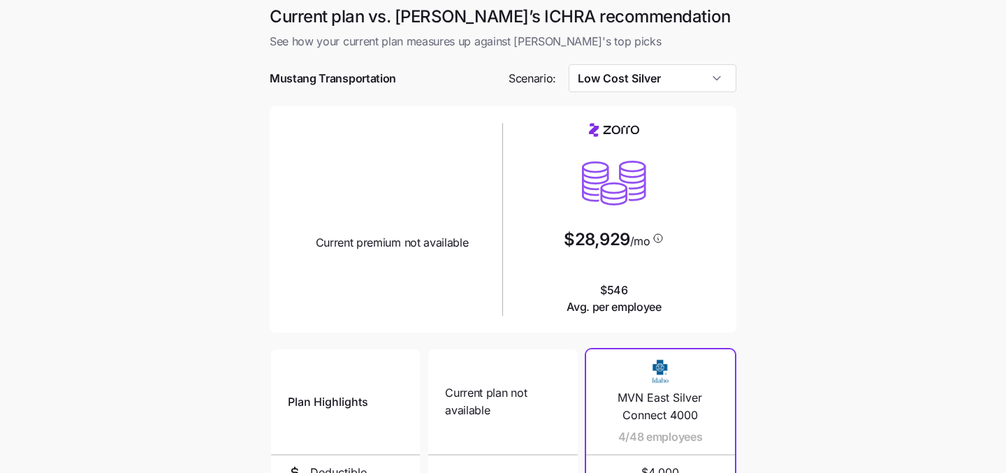
scroll to position [0, 0]
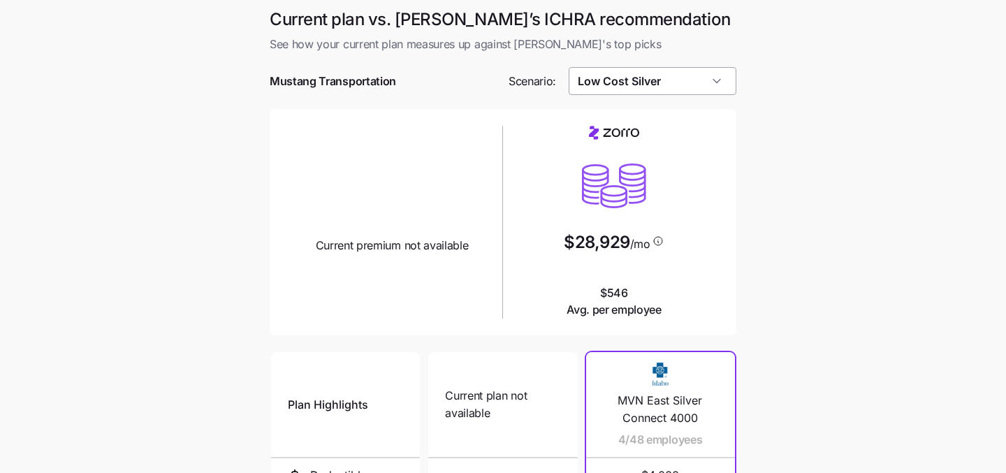
click at [700, 75] on input "Low Cost Silver" at bounding box center [652, 81] width 168 height 28
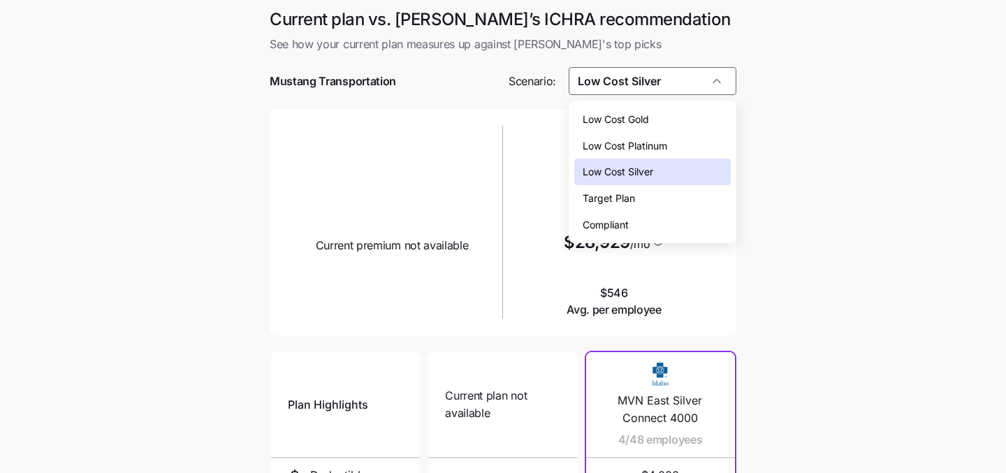
click at [671, 117] on div "Low Cost Gold" at bounding box center [652, 119] width 157 height 27
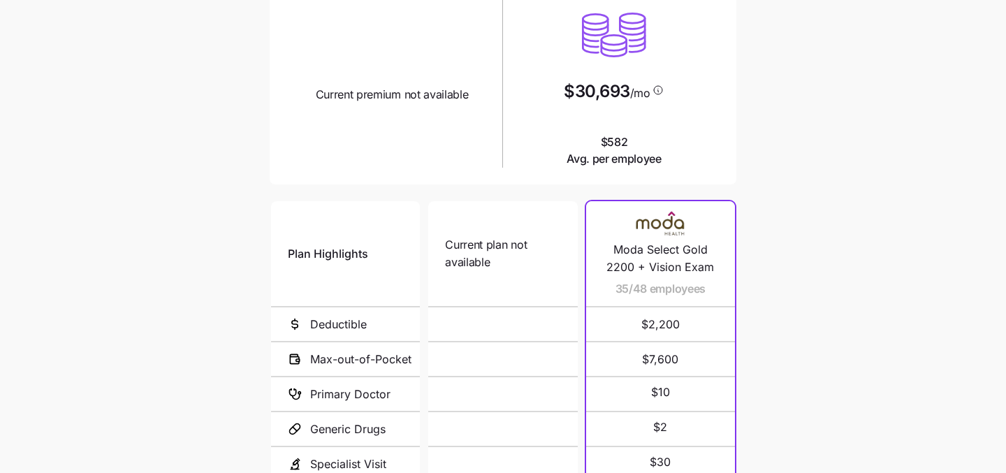
scroll to position [288, 0]
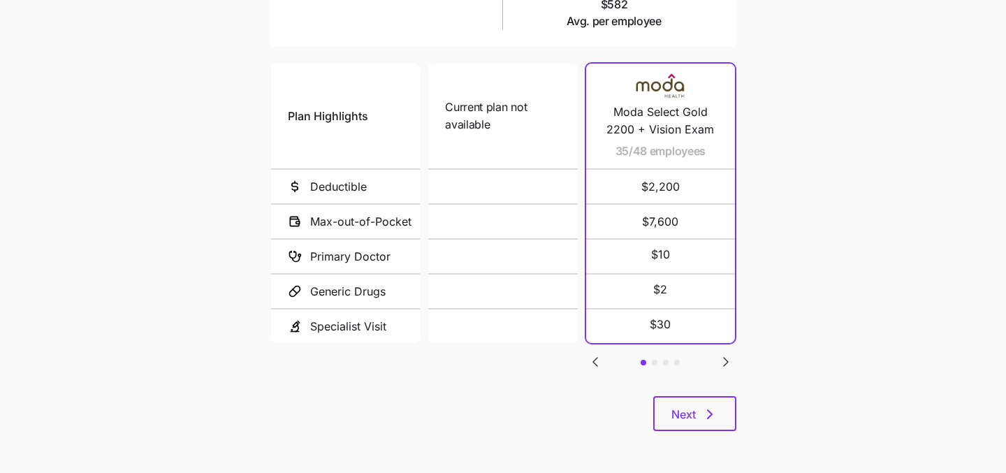
click at [724, 353] on icon "Go to next slide" at bounding box center [725, 361] width 17 height 17
click at [597, 353] on icon "Go to previous slide" at bounding box center [595, 361] width 17 height 17
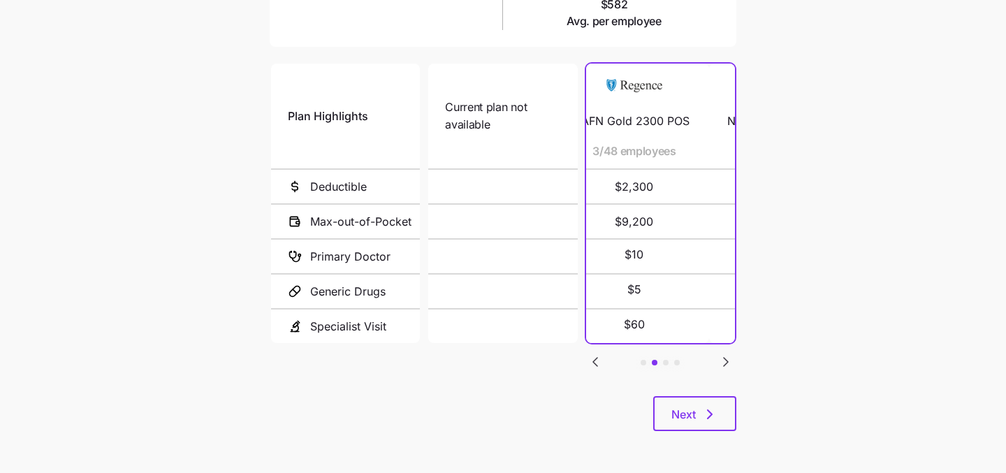
click at [597, 353] on icon "Go to previous slide" at bounding box center [595, 361] width 17 height 17
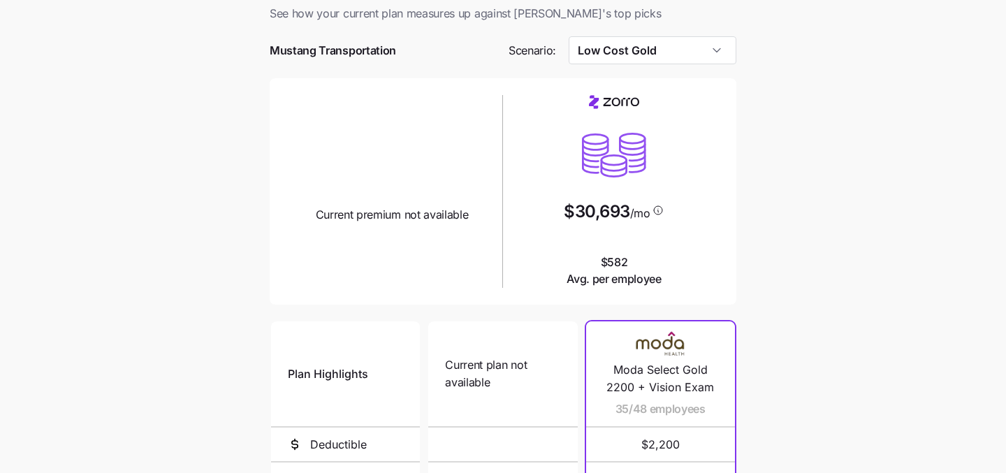
scroll to position [22, 0]
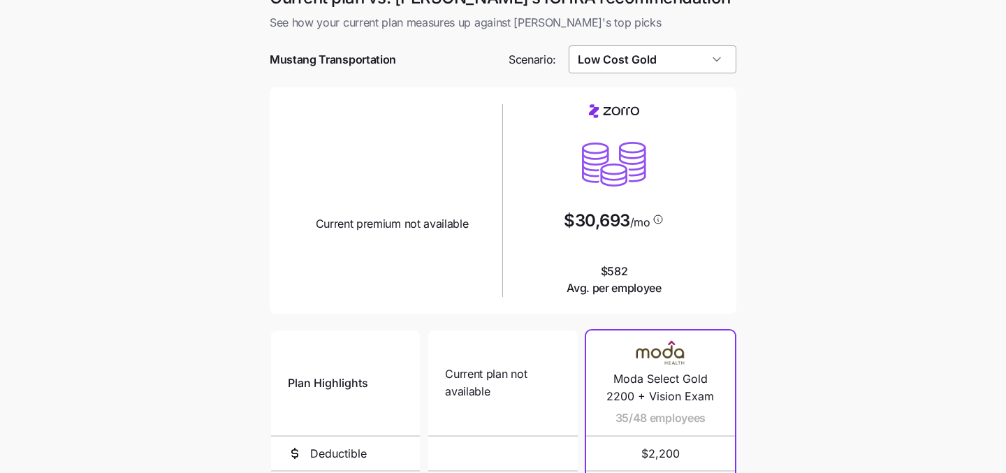
click at [720, 66] on input "Low Cost Gold" at bounding box center [652, 59] width 168 height 28
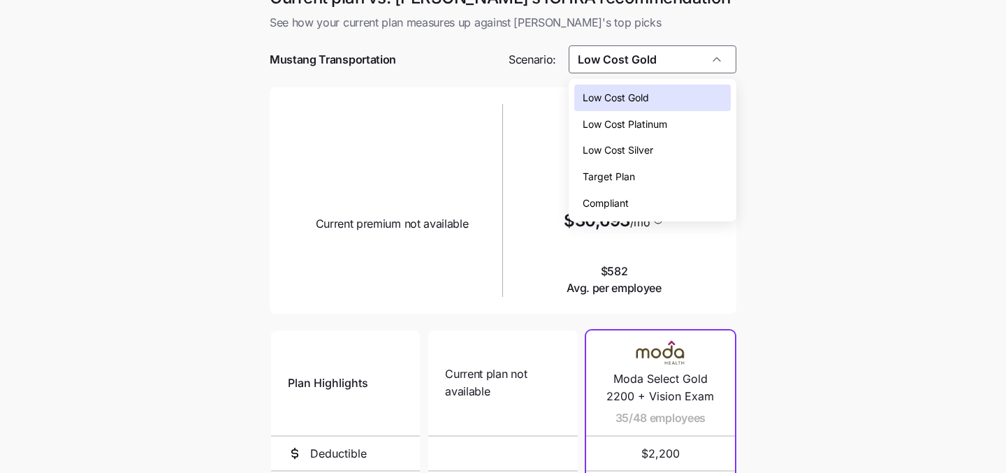
click at [696, 149] on div "Low Cost Silver" at bounding box center [652, 150] width 157 height 27
type input "Low Cost Silver"
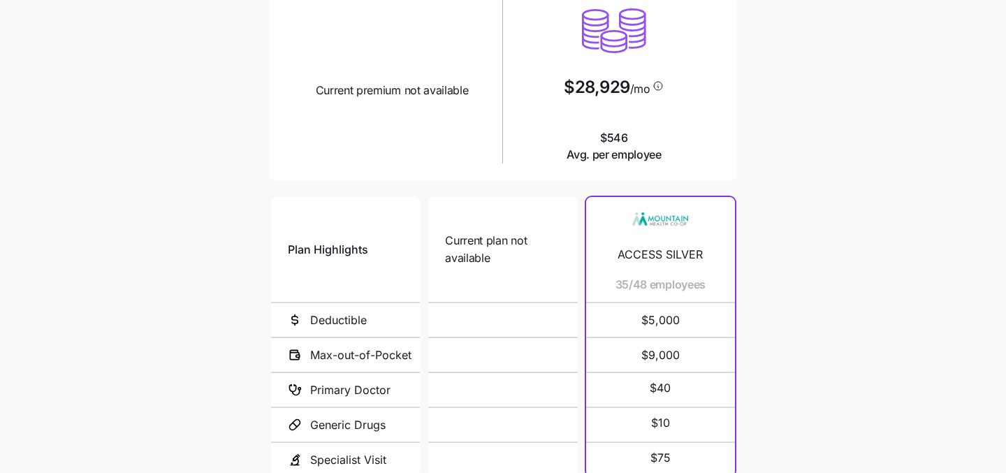
scroll to position [270, 0]
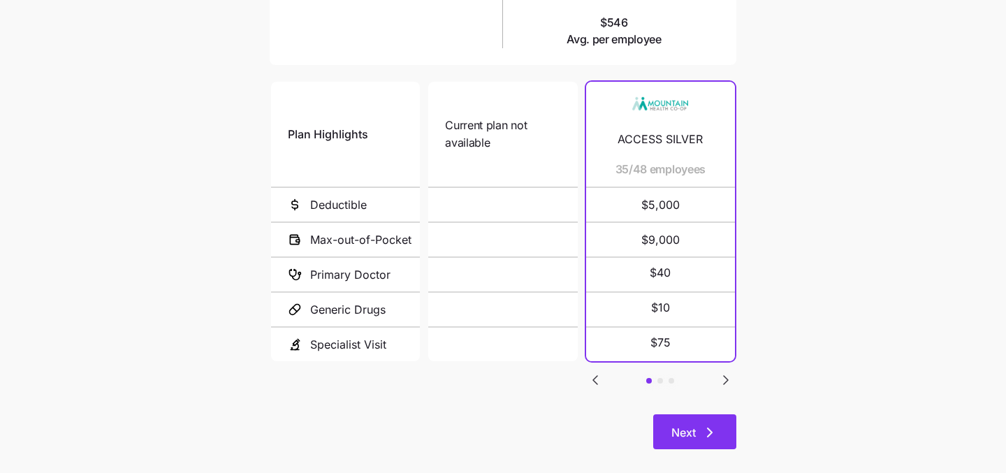
click at [699, 434] on span "Next" at bounding box center [694, 432] width 47 height 17
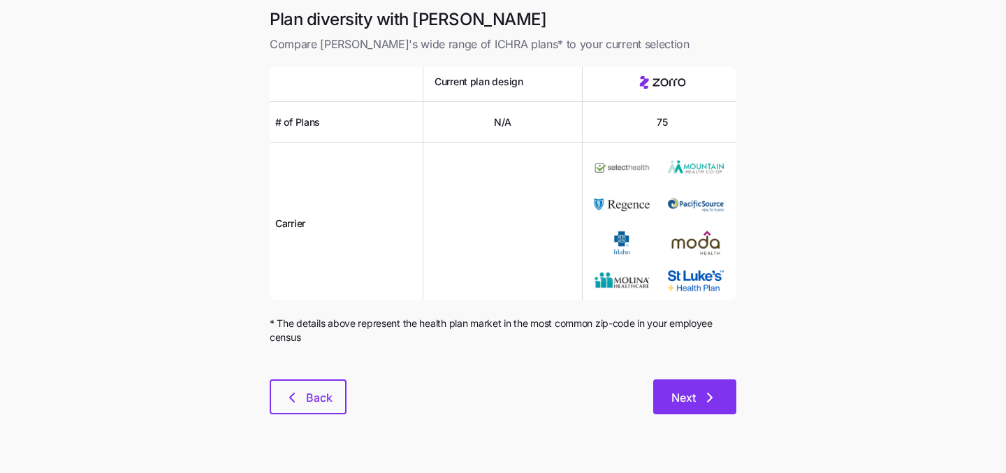
click at [696, 401] on span "Next" at bounding box center [694, 397] width 47 height 17
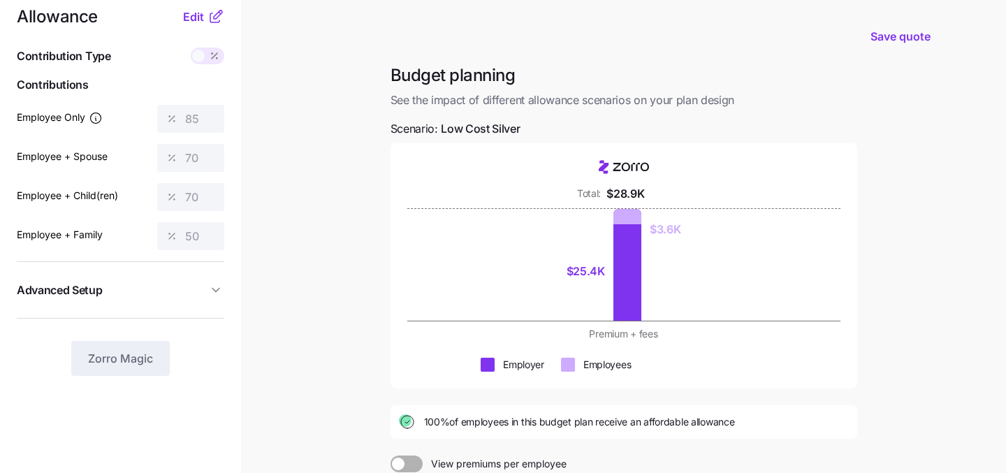
scroll to position [7, 0]
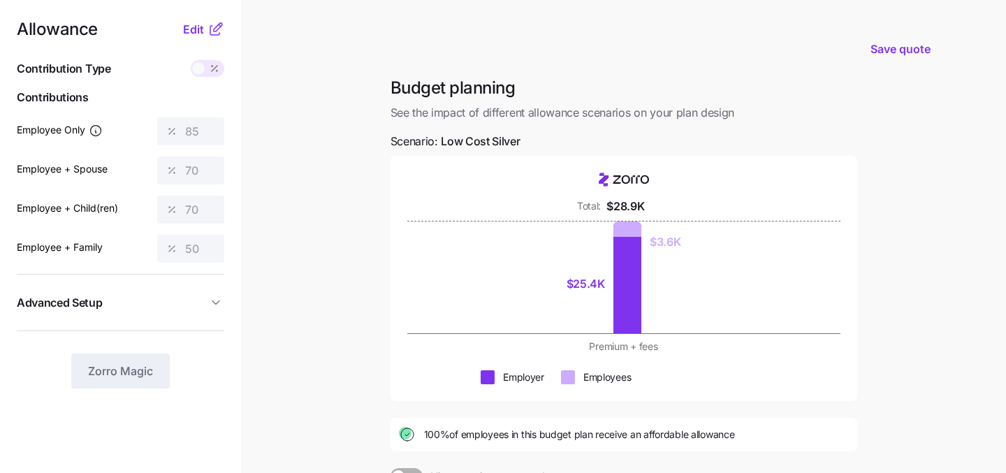
click at [183, 38] on div "Allowance Edit Contribution Type Use classes Contributions Employee Only 85 Emp…" at bounding box center [120, 204] width 207 height 367
click at [188, 31] on span "Edit" at bounding box center [193, 29] width 21 height 17
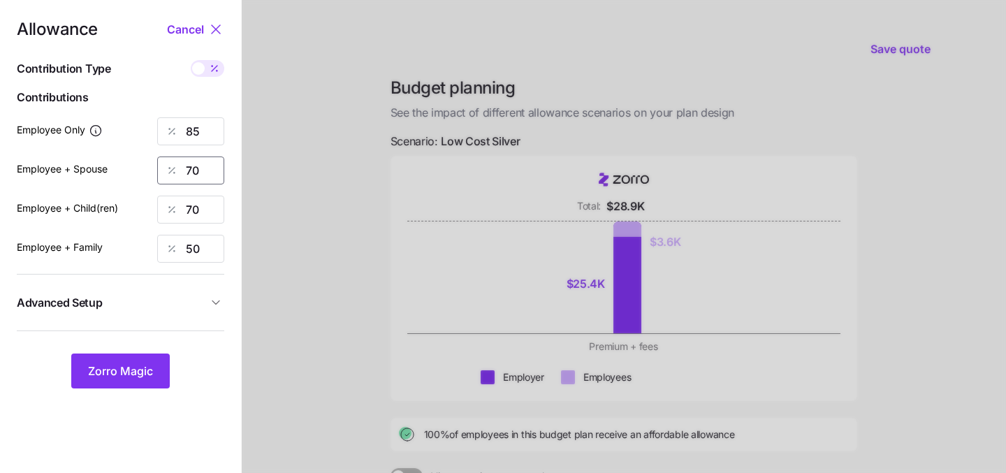
click at [203, 170] on input "70" at bounding box center [190, 170] width 67 height 28
type input "7"
type input "0"
click at [206, 208] on input "70" at bounding box center [190, 210] width 67 height 28
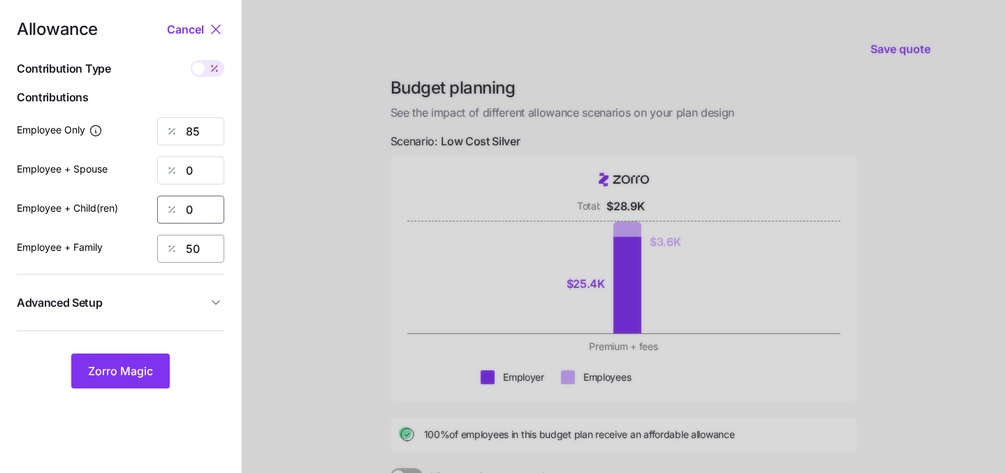
type input "0"
click at [200, 253] on input "50" at bounding box center [190, 249] width 67 height 28
type input "0"
click at [207, 129] on input "85" at bounding box center [190, 131] width 67 height 28
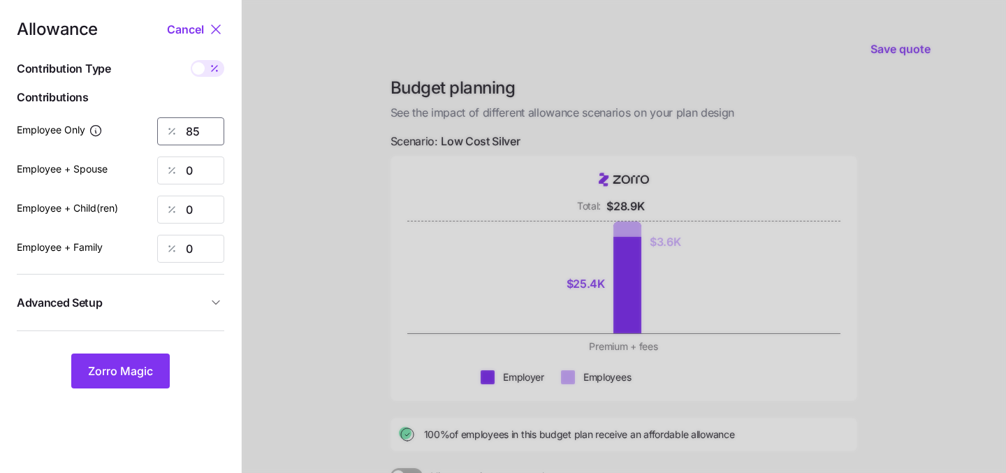
click at [207, 129] on input "85" at bounding box center [190, 131] width 67 height 28
click at [335, 149] on div at bounding box center [624, 334] width 764 height 683
click at [115, 372] on span "Zorro Magic" at bounding box center [120, 370] width 65 height 17
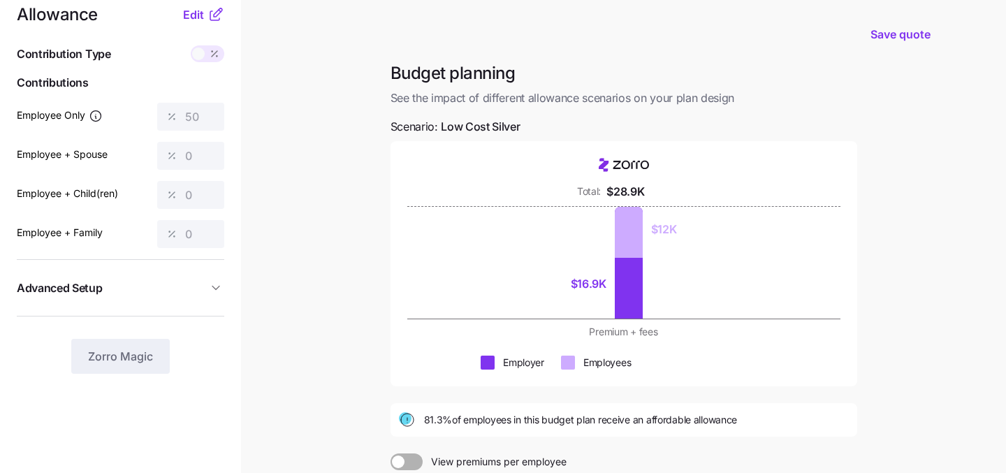
scroll to position [21, 0]
click at [196, 20] on span "Edit" at bounding box center [193, 15] width 21 height 17
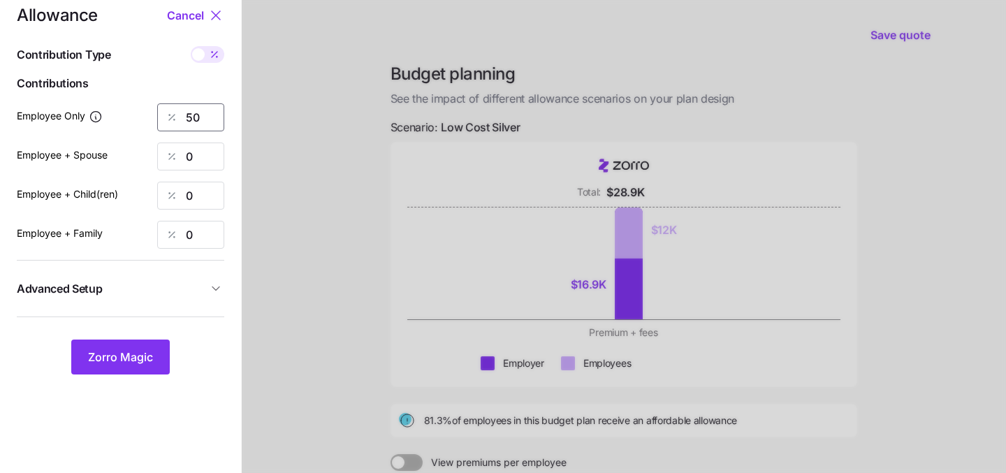
click at [203, 116] on input "50" at bounding box center [190, 117] width 67 height 28
type input "5"
click at [303, 278] on div at bounding box center [624, 320] width 764 height 683
click at [128, 358] on span "Zorro Magic" at bounding box center [120, 356] width 65 height 17
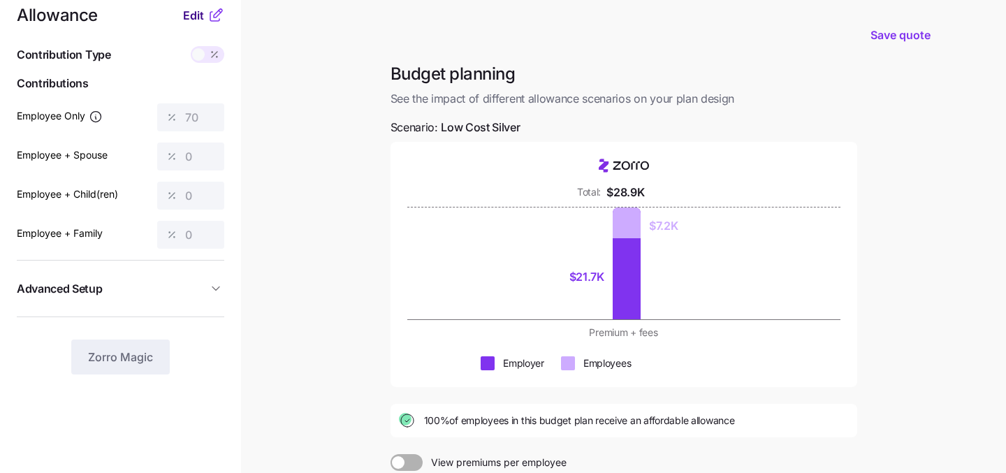
click at [194, 12] on span "Edit" at bounding box center [193, 15] width 21 height 17
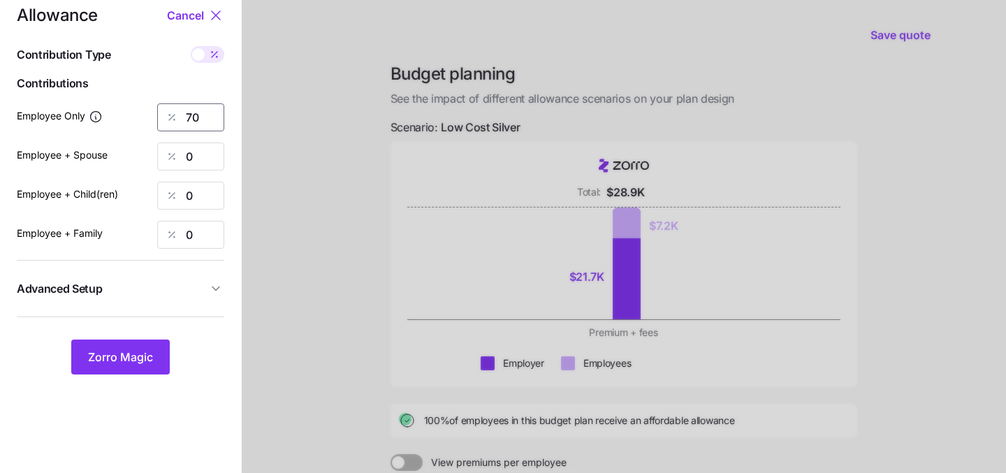
click at [207, 110] on input "70" at bounding box center [190, 117] width 67 height 28
type input "7"
click at [319, 219] on div at bounding box center [624, 320] width 764 height 683
click at [127, 349] on span "Zorro Magic" at bounding box center [120, 356] width 65 height 17
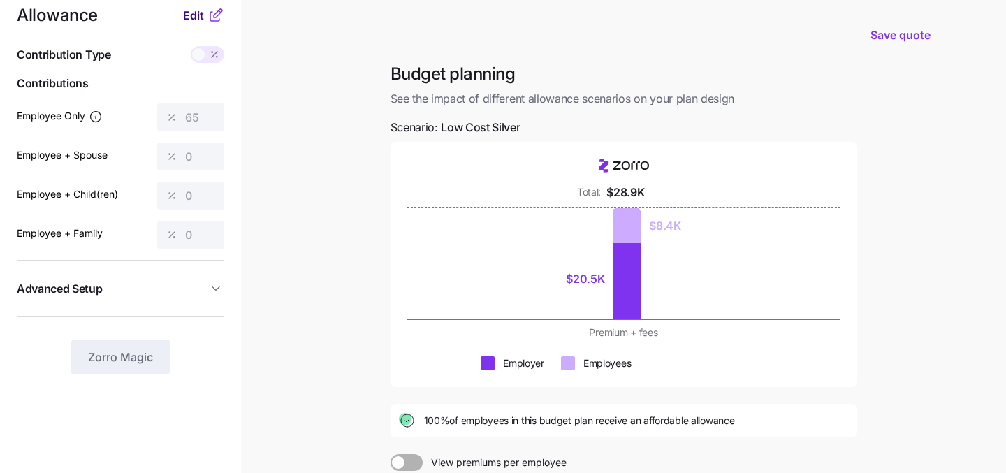
click at [191, 11] on span "Edit" at bounding box center [193, 15] width 21 height 17
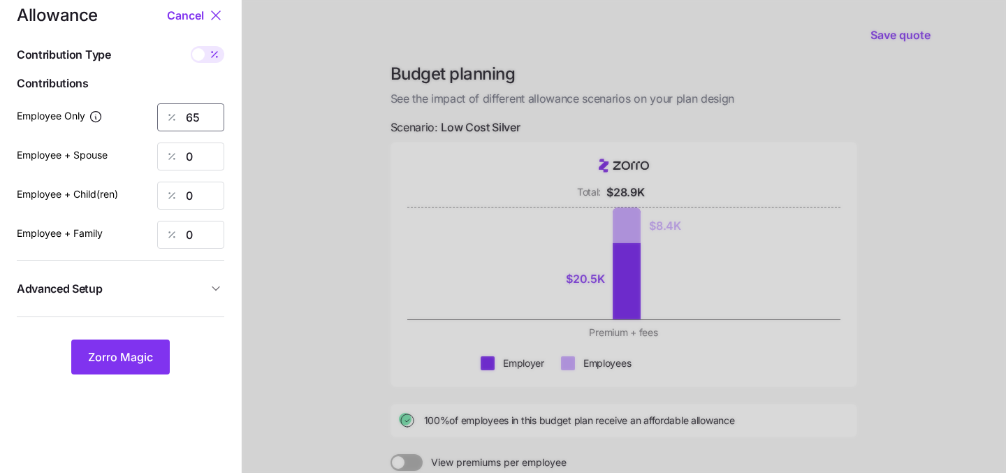
click at [202, 119] on input "65" at bounding box center [190, 117] width 67 height 28
click at [270, 172] on div at bounding box center [624, 320] width 764 height 683
click at [146, 348] on button "Zorro Magic" at bounding box center [120, 356] width 98 height 35
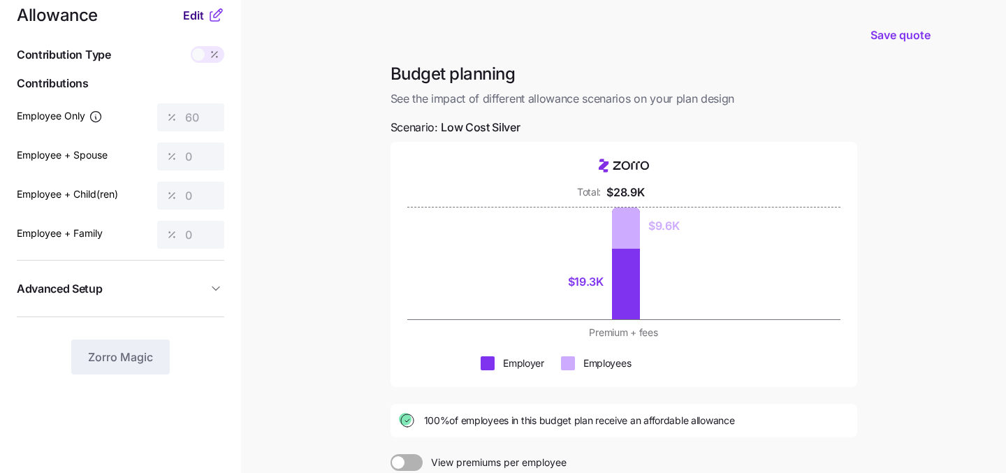
click at [186, 9] on span "Edit" at bounding box center [193, 15] width 21 height 17
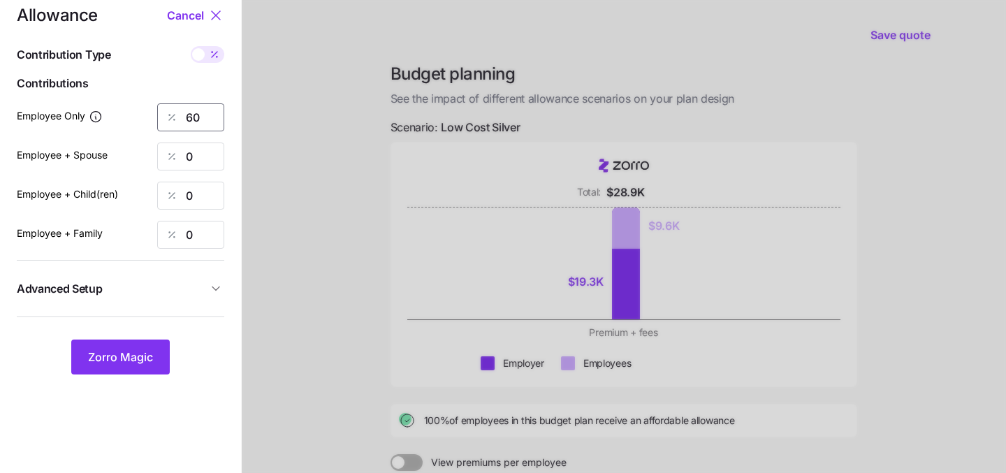
click at [202, 118] on input "60" at bounding box center [190, 117] width 67 height 28
type input "6"
click at [330, 356] on div at bounding box center [624, 320] width 764 height 683
click at [116, 356] on span "Zorro Magic" at bounding box center [120, 356] width 65 height 17
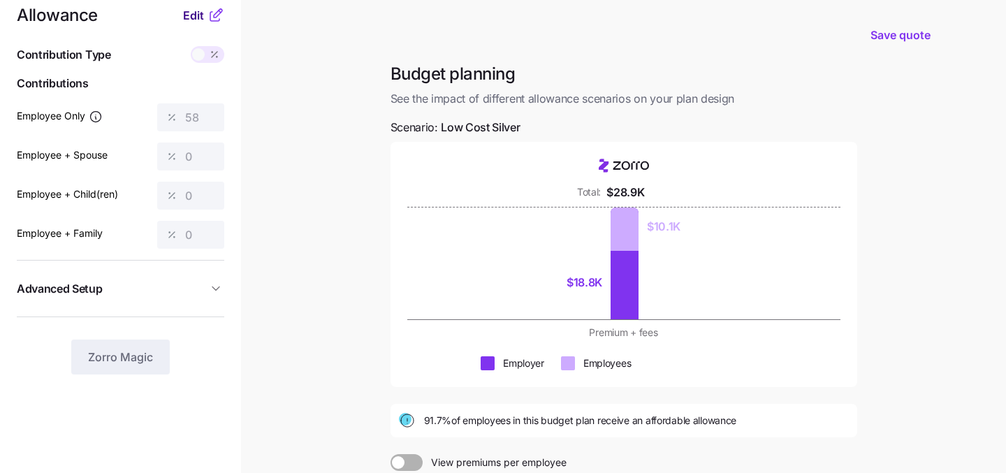
click at [189, 20] on span "Edit" at bounding box center [193, 15] width 21 height 17
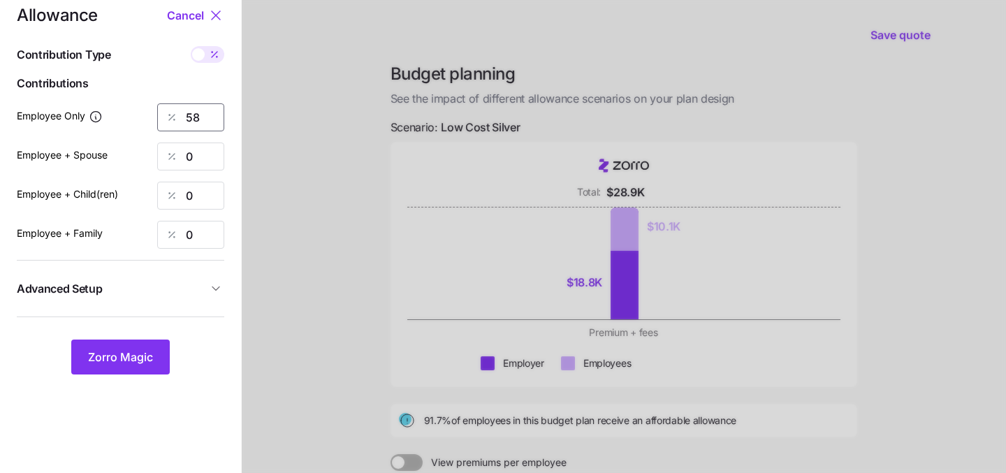
click at [204, 115] on input "58" at bounding box center [190, 117] width 67 height 28
click at [124, 355] on span "Zorro Magic" at bounding box center [120, 356] width 65 height 17
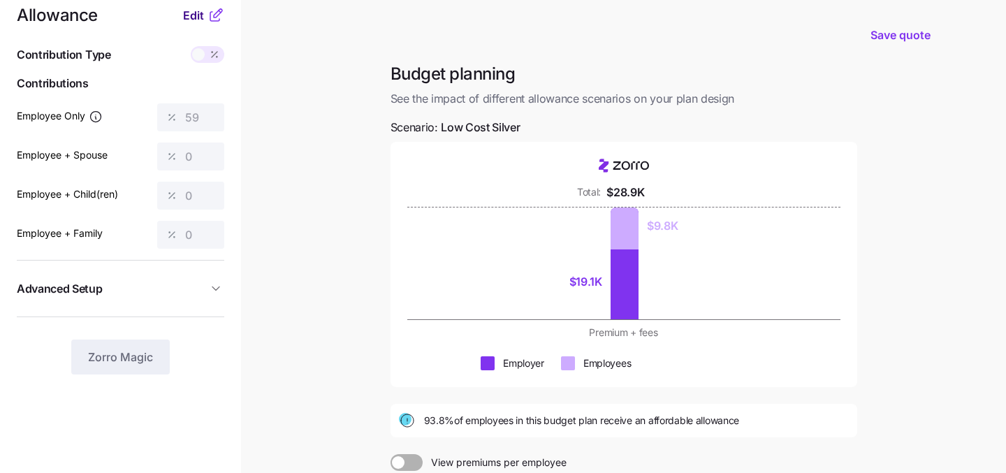
click at [186, 10] on span "Edit" at bounding box center [193, 15] width 21 height 17
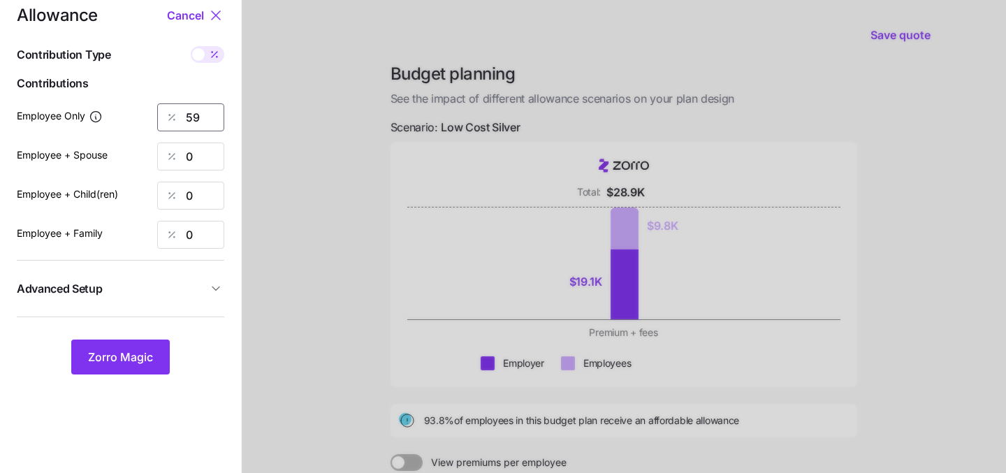
click at [199, 117] on input "59" at bounding box center [190, 117] width 67 height 28
type input "5"
click at [334, 121] on div at bounding box center [624, 320] width 764 height 683
click at [113, 359] on span "Zorro Magic" at bounding box center [120, 356] width 65 height 17
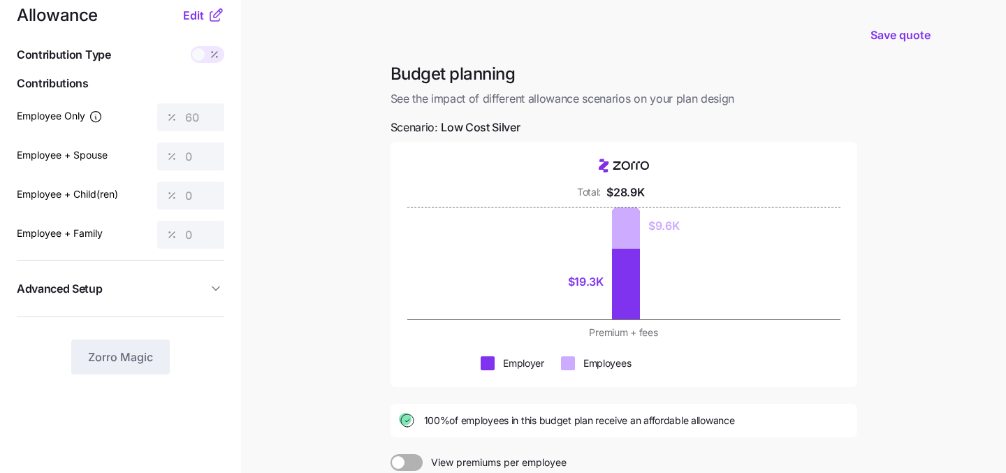
scroll to position [67, 0]
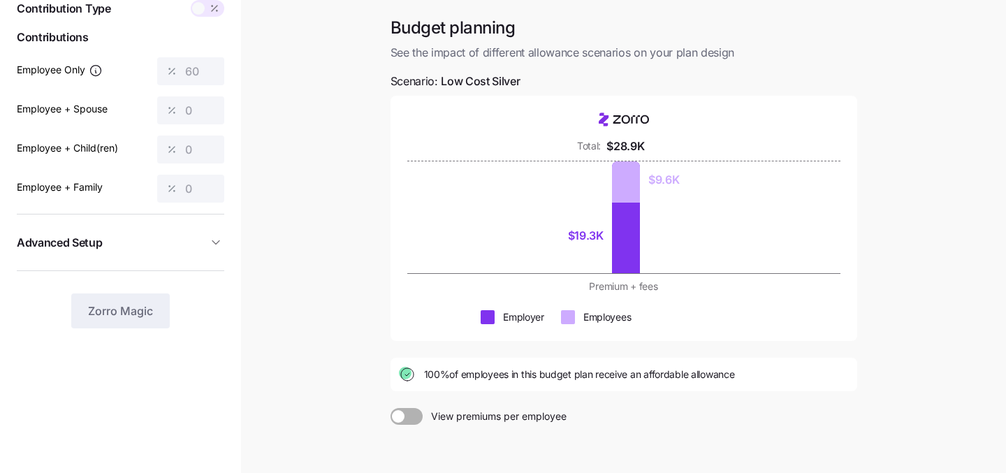
click at [404, 416] on span at bounding box center [414, 416] width 20 height 17
click at [390, 408] on input "View premiums per employee" at bounding box center [390, 408] width 0 height 0
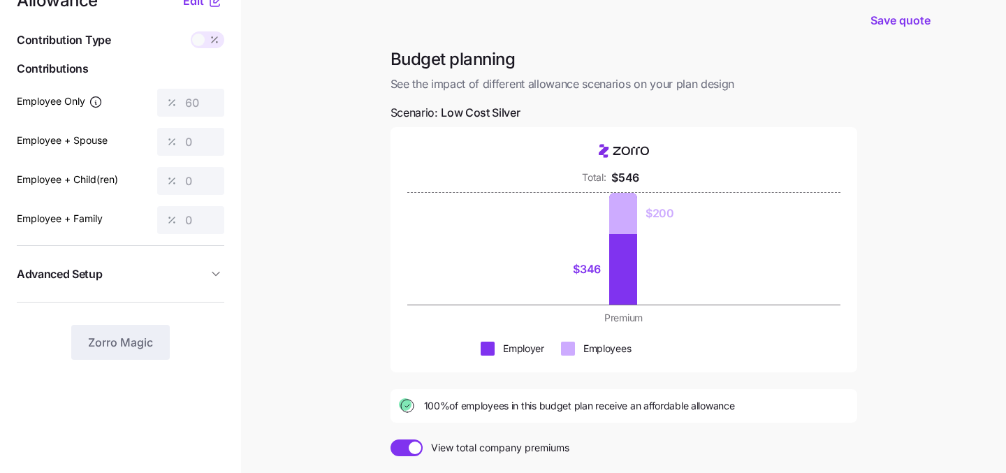
scroll to position [0, 0]
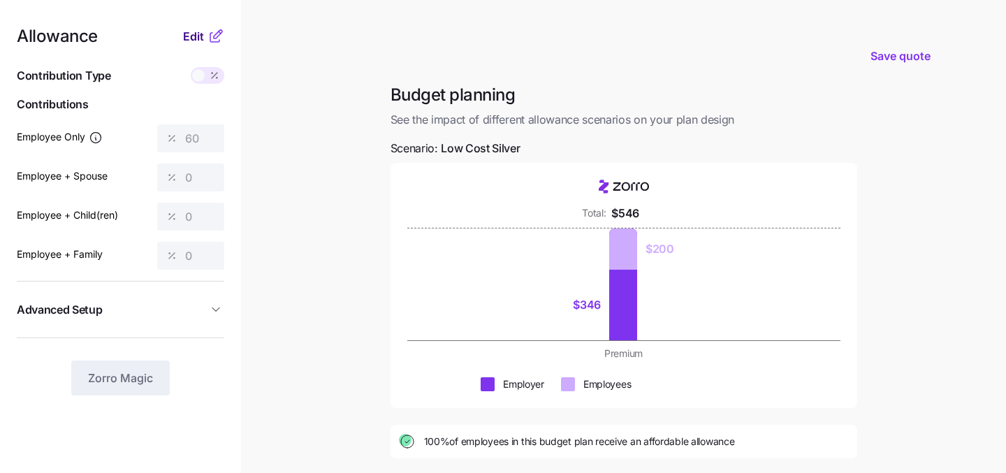
click at [191, 40] on span "Edit" at bounding box center [193, 36] width 21 height 17
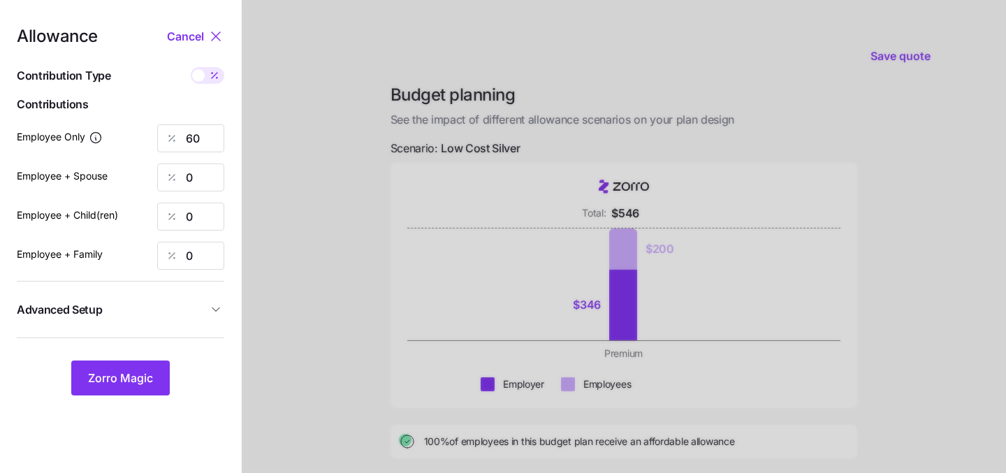
click at [200, 80] on span at bounding box center [198, 75] width 13 height 13
click at [191, 67] on input "checkbox" at bounding box center [191, 67] width 0 height 0
click at [216, 80] on span at bounding box center [216, 75] width 13 height 13
click at [191, 67] on input "checkbox" at bounding box center [191, 67] width 0 height 0
type input "60"
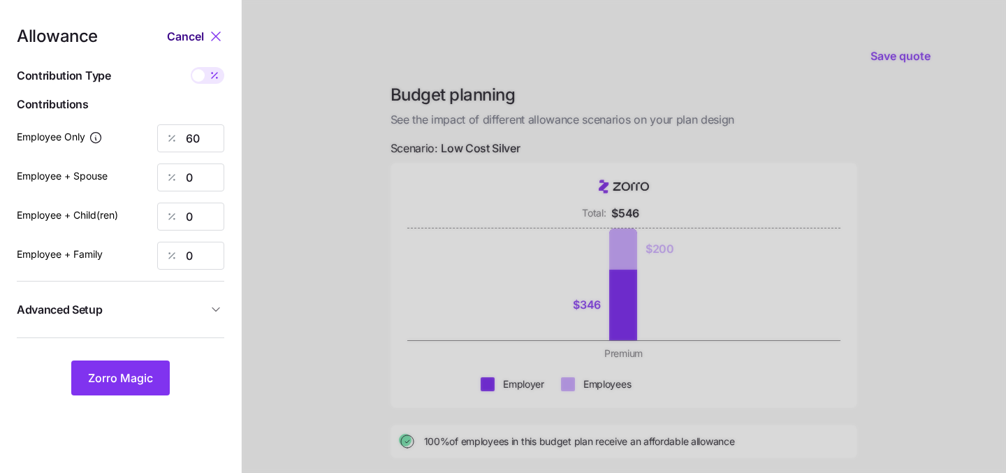
click at [189, 38] on span "Cancel" at bounding box center [185, 36] width 37 height 17
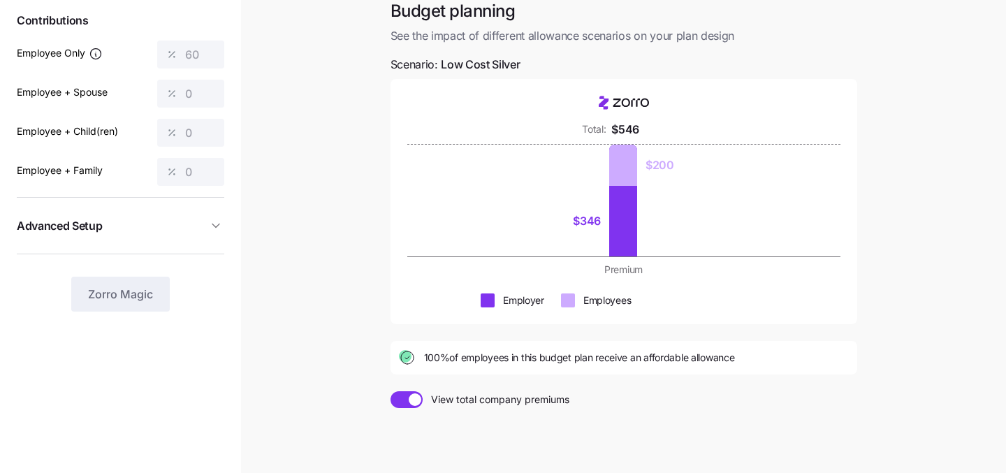
scroll to position [210, 0]
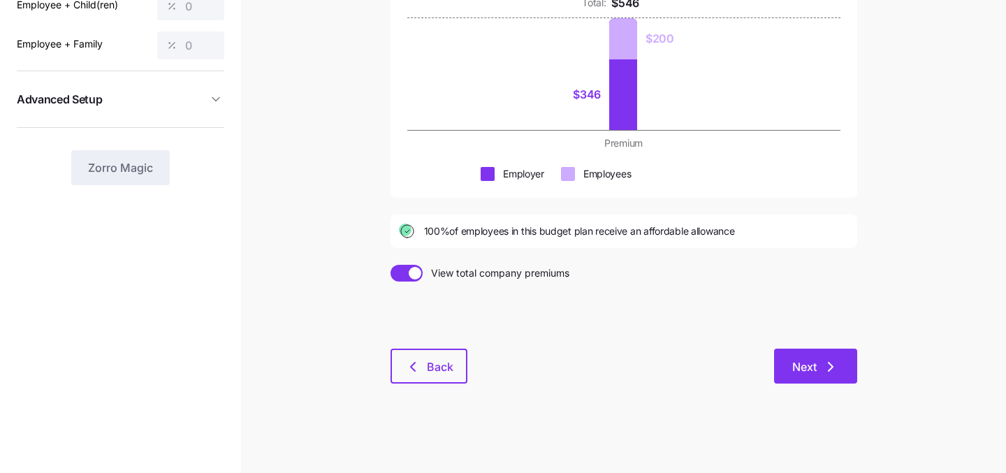
click at [791, 370] on button "Next" at bounding box center [815, 365] width 83 height 35
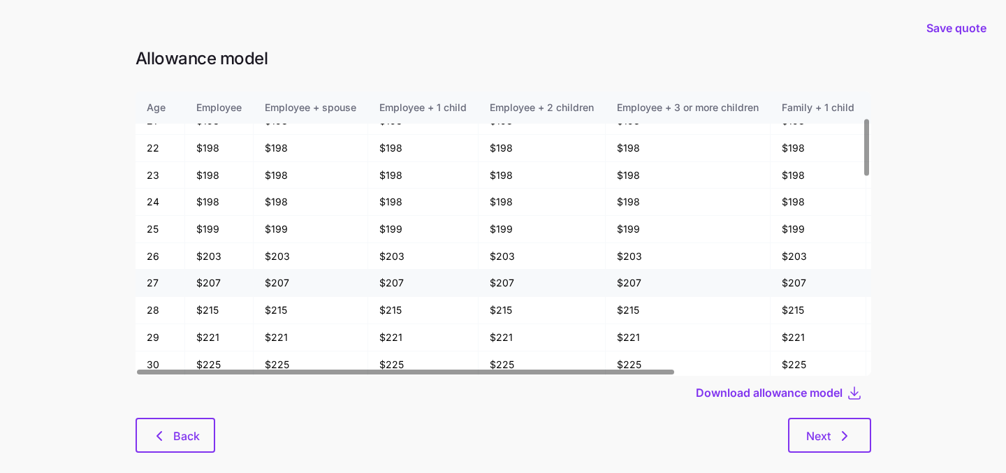
scroll to position [135, 0]
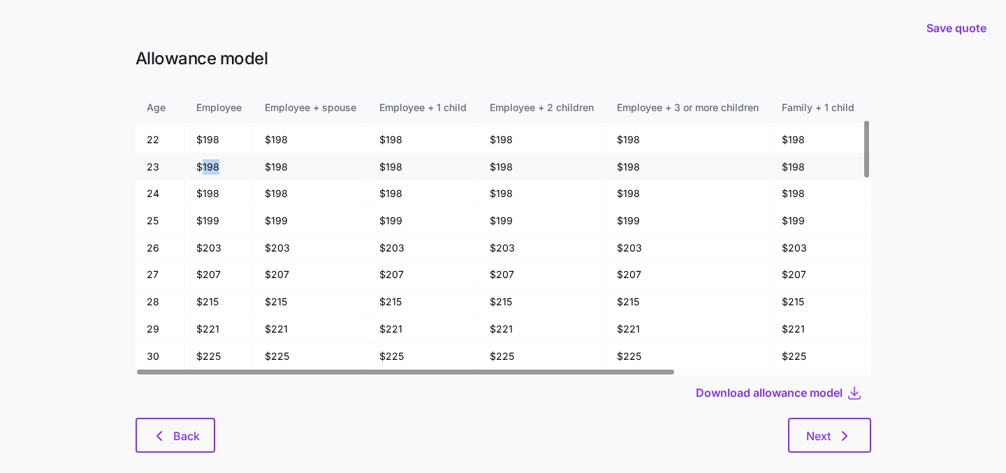
drag, startPoint x: 227, startPoint y: 163, endPoint x: 199, endPoint y: 163, distance: 27.9
click at [199, 163] on td "$198" at bounding box center [219, 167] width 68 height 27
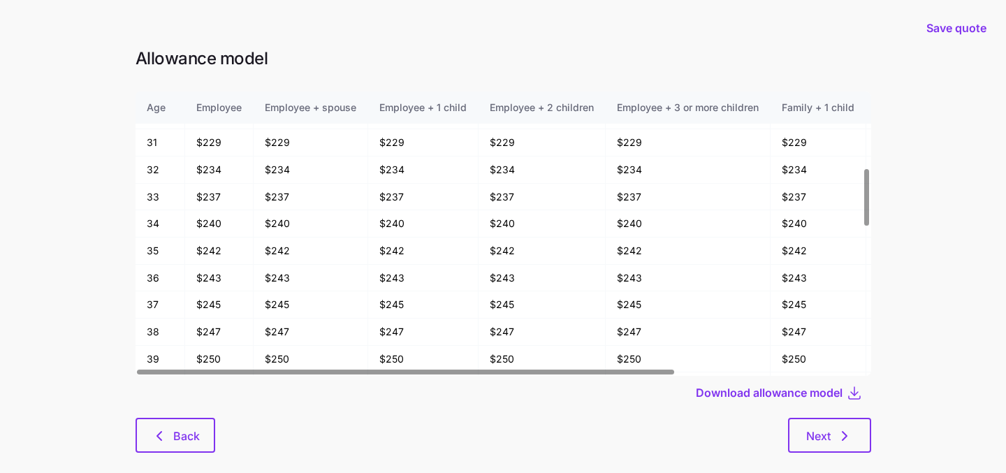
scroll to position [402, 0]
drag, startPoint x: 229, startPoint y: 253, endPoint x: 202, endPoint y: 253, distance: 27.2
click at [203, 253] on td "$243" at bounding box center [219, 251] width 68 height 27
click at [221, 260] on td "$243" at bounding box center [219, 251] width 68 height 27
click at [814, 417] on div at bounding box center [502, 413] width 735 height 8
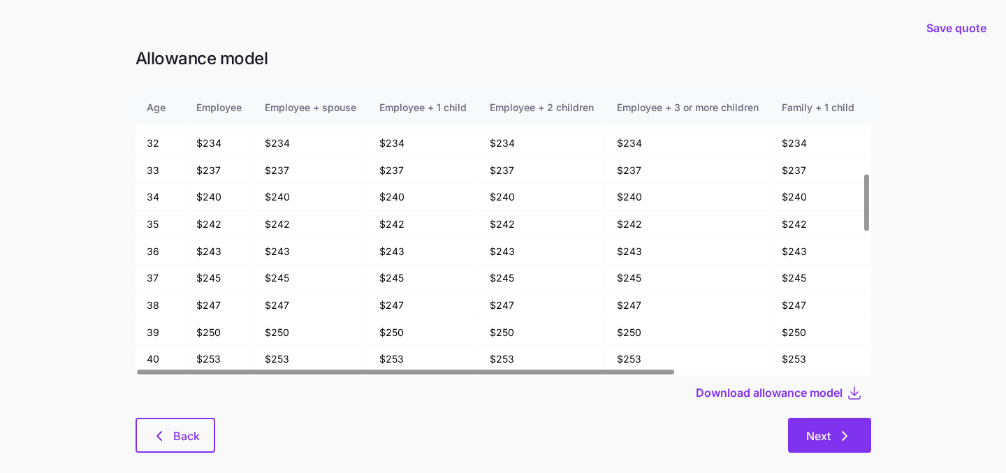
click at [814, 427] on button "Next" at bounding box center [829, 435] width 83 height 35
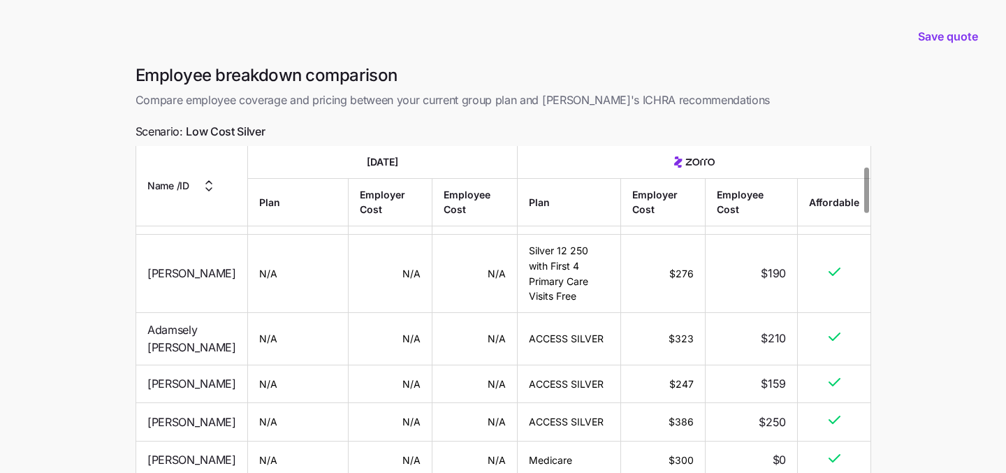
scroll to position [131, 0]
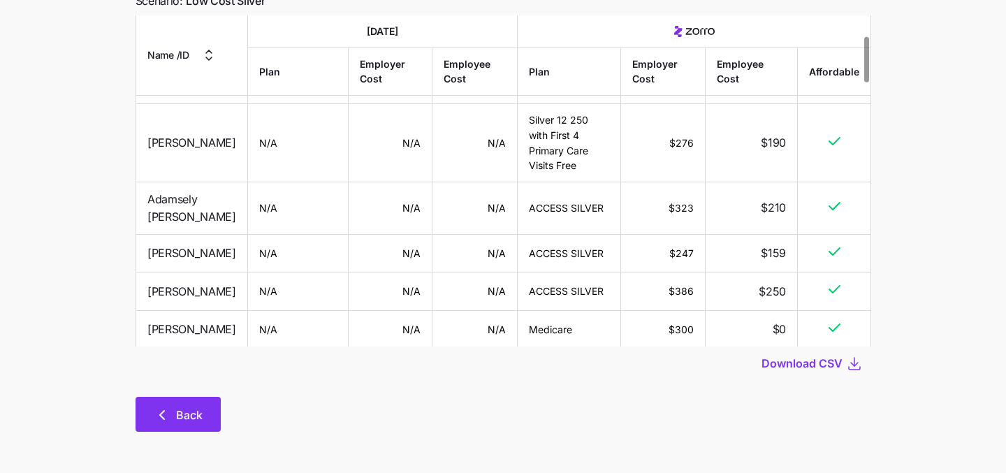
click at [186, 420] on span "Back" at bounding box center [189, 414] width 27 height 17
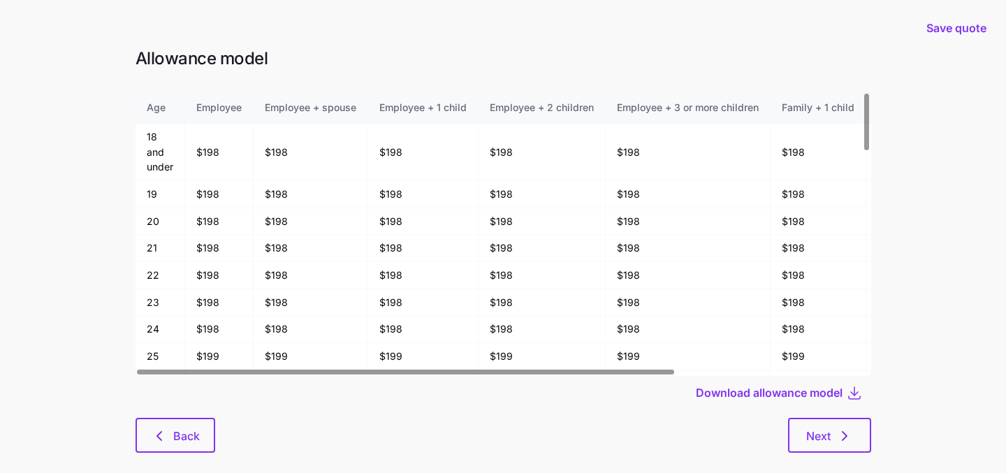
click at [186, 420] on button "Back" at bounding box center [175, 435] width 80 height 35
